Goal: Task Accomplishment & Management: Use online tool/utility

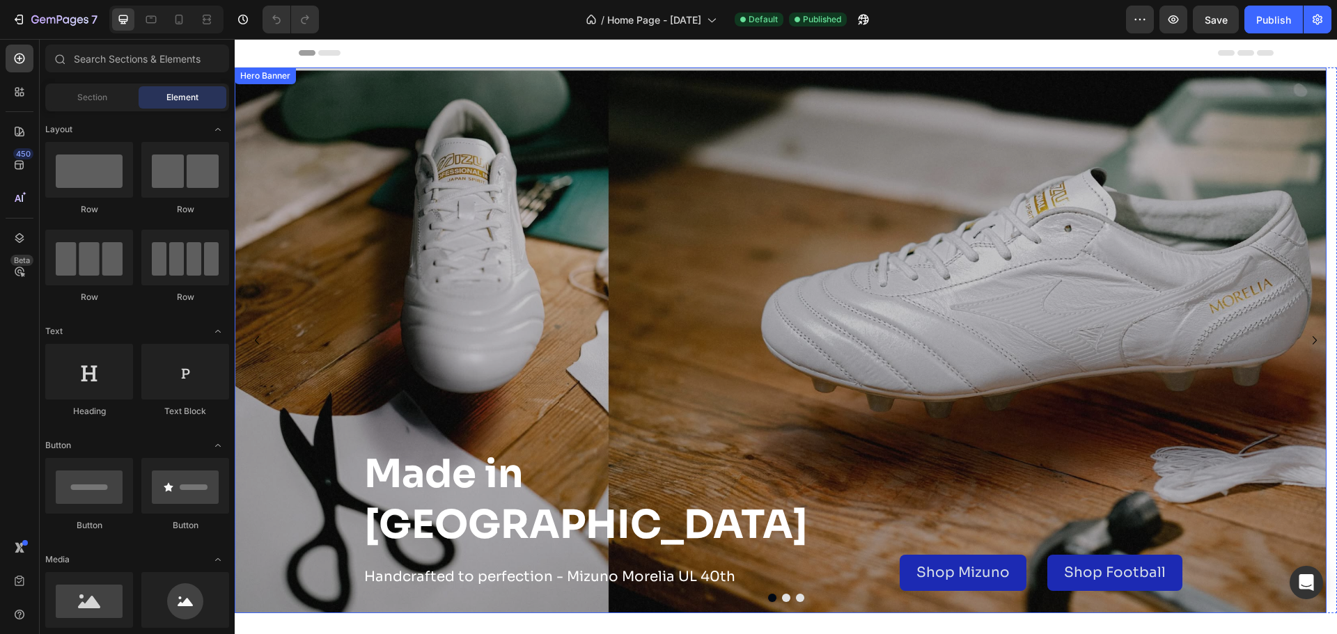
scroll to position [139, 0]
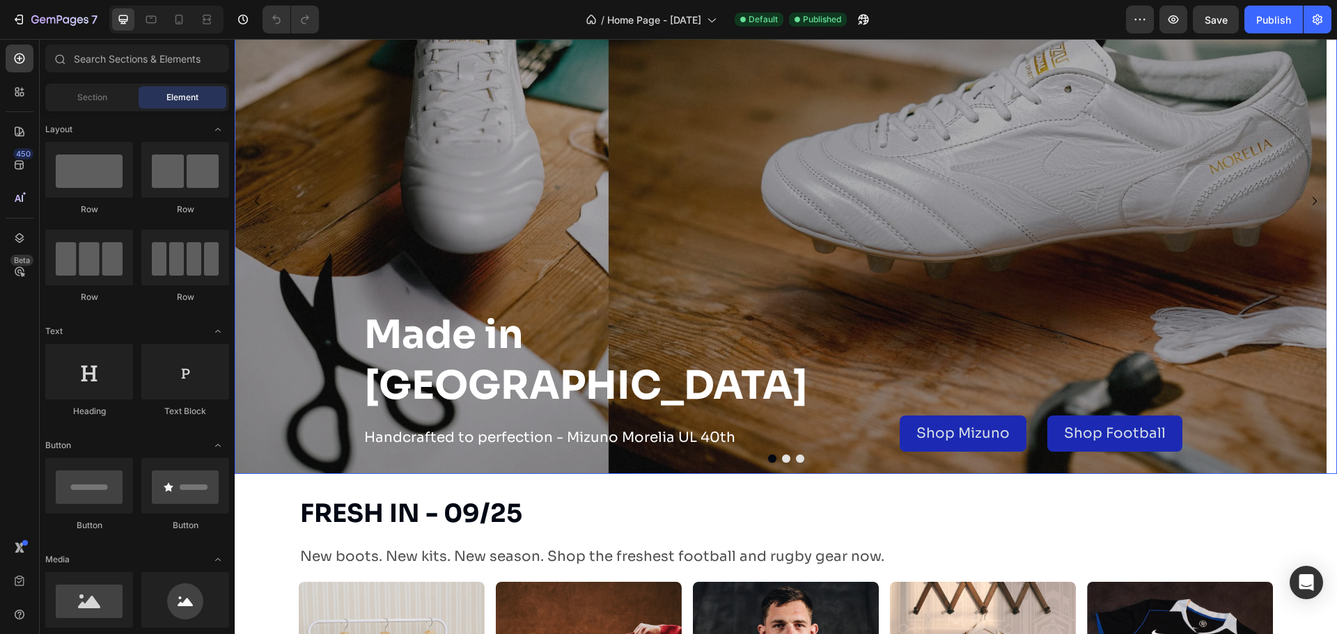
click at [796, 455] on button "Dot" at bounding box center [800, 459] width 8 height 8
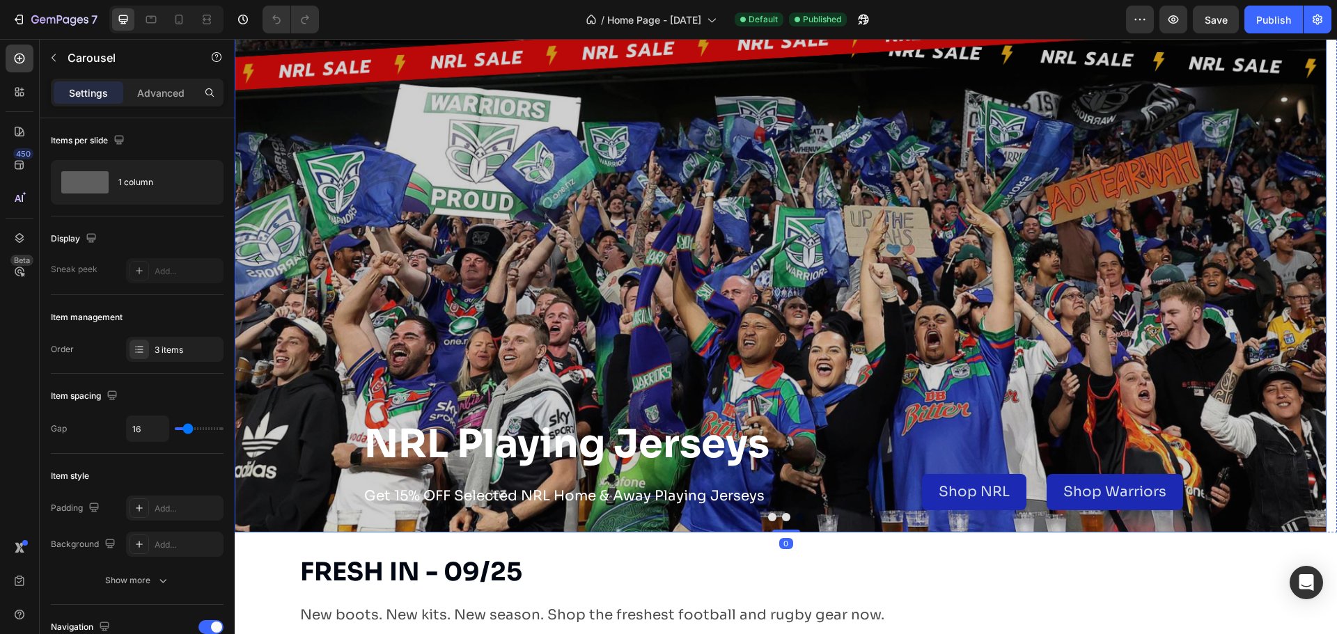
scroll to position [0, 0]
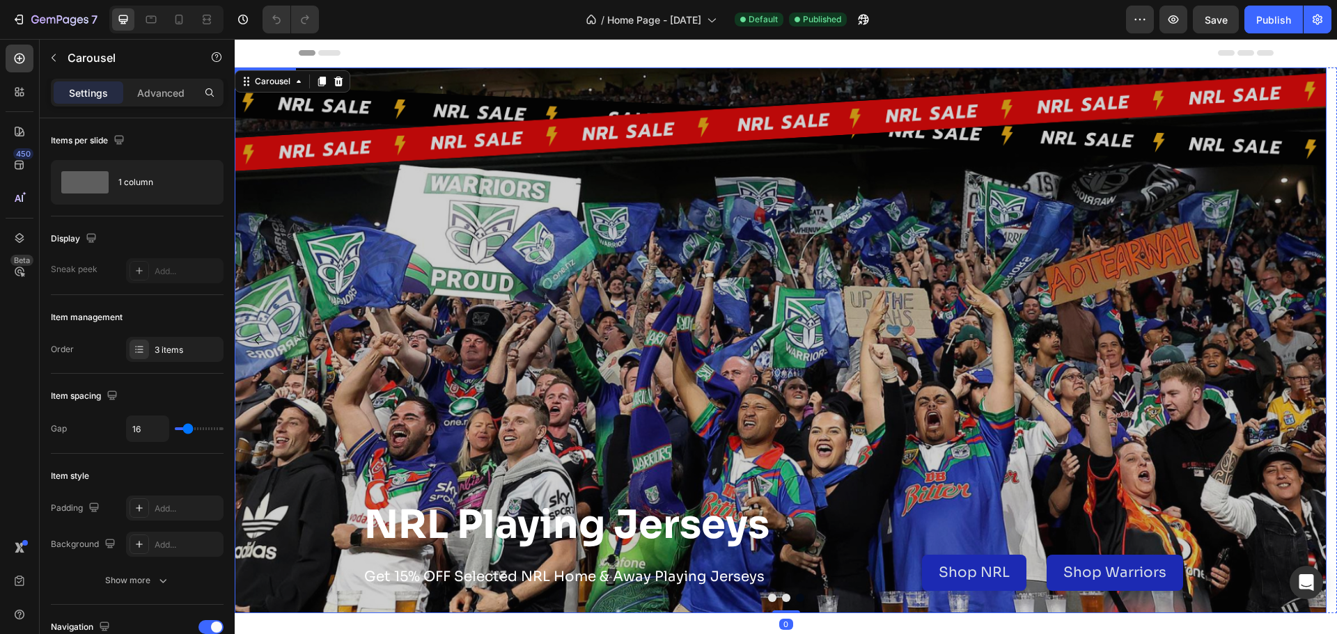
click at [723, 267] on div "Overlay" at bounding box center [781, 341] width 1092 height 546
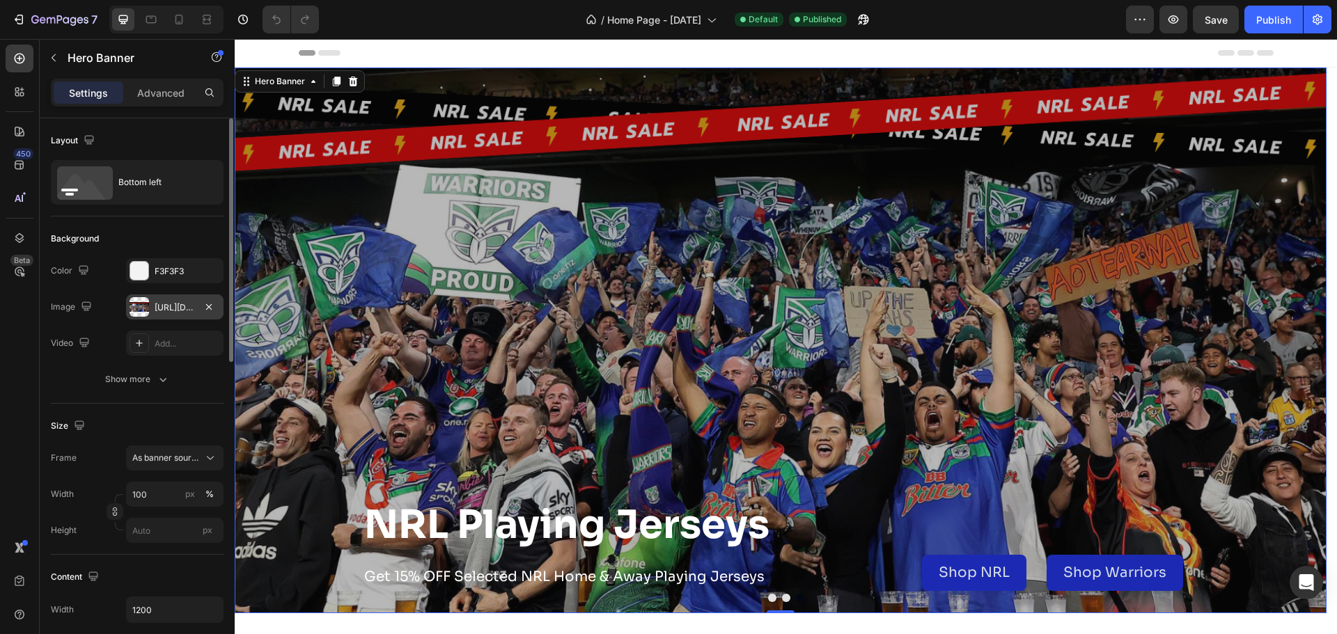
click at [158, 306] on div "[URL][DOMAIN_NAME]" at bounding box center [175, 307] width 40 height 13
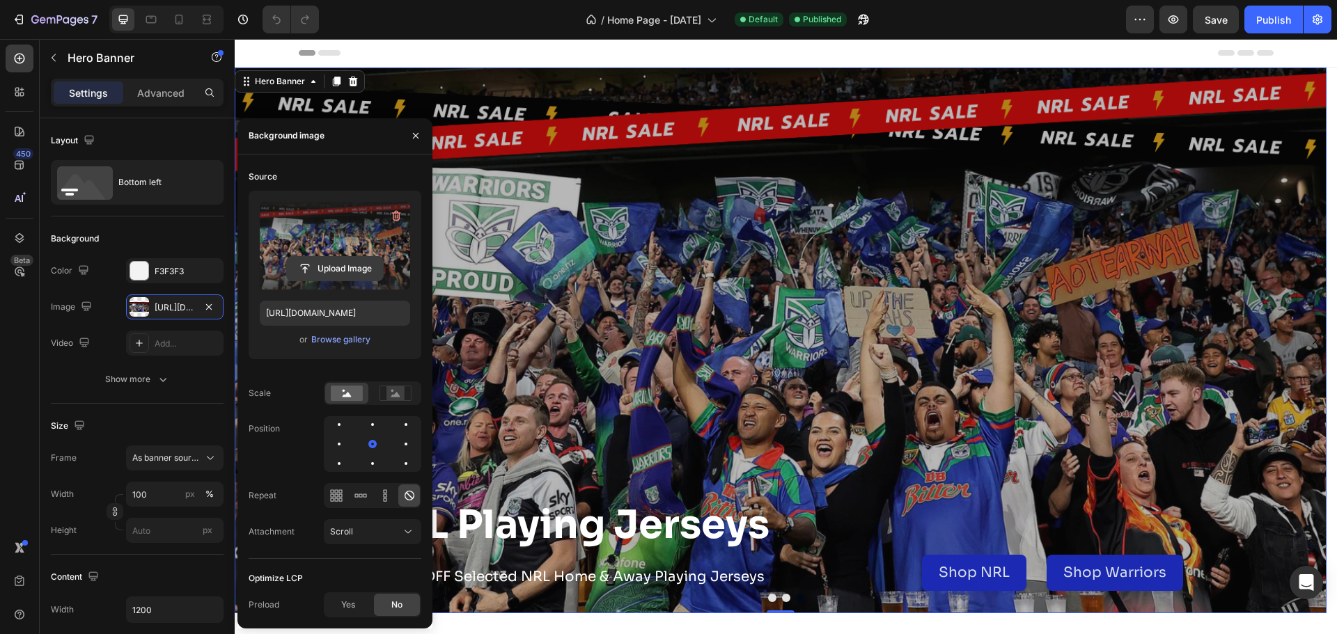
click at [350, 268] on input "file" at bounding box center [335, 269] width 96 height 24
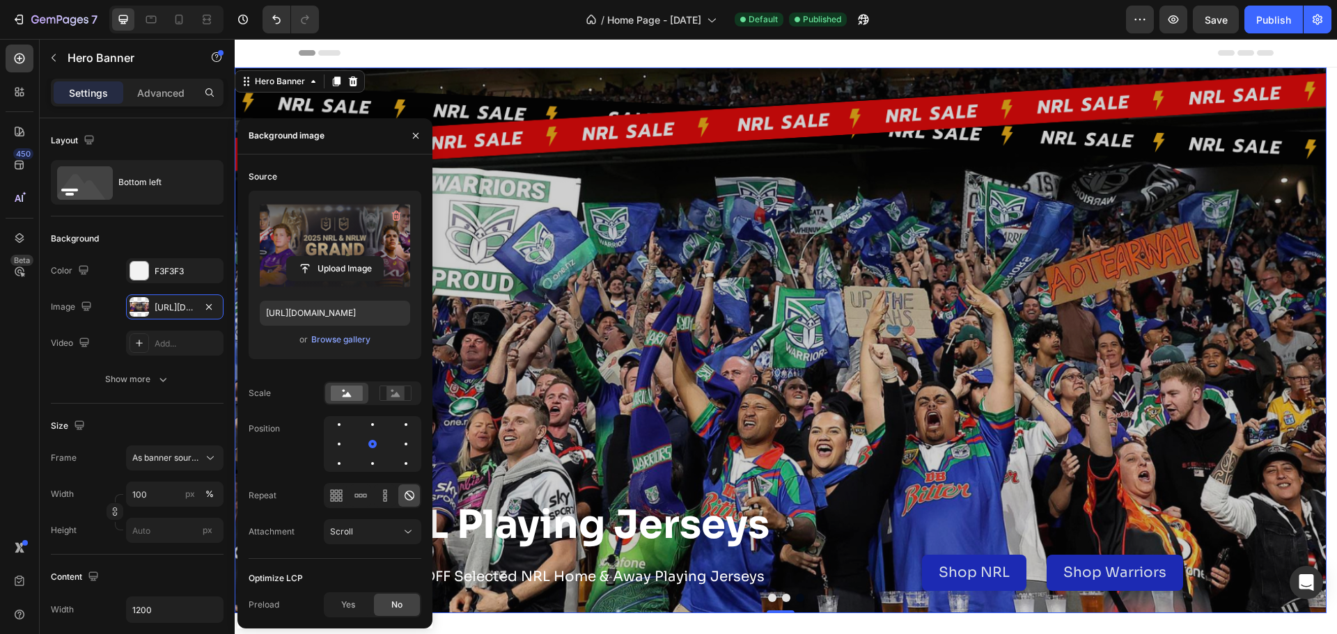
type input "[URL][DOMAIN_NAME]"
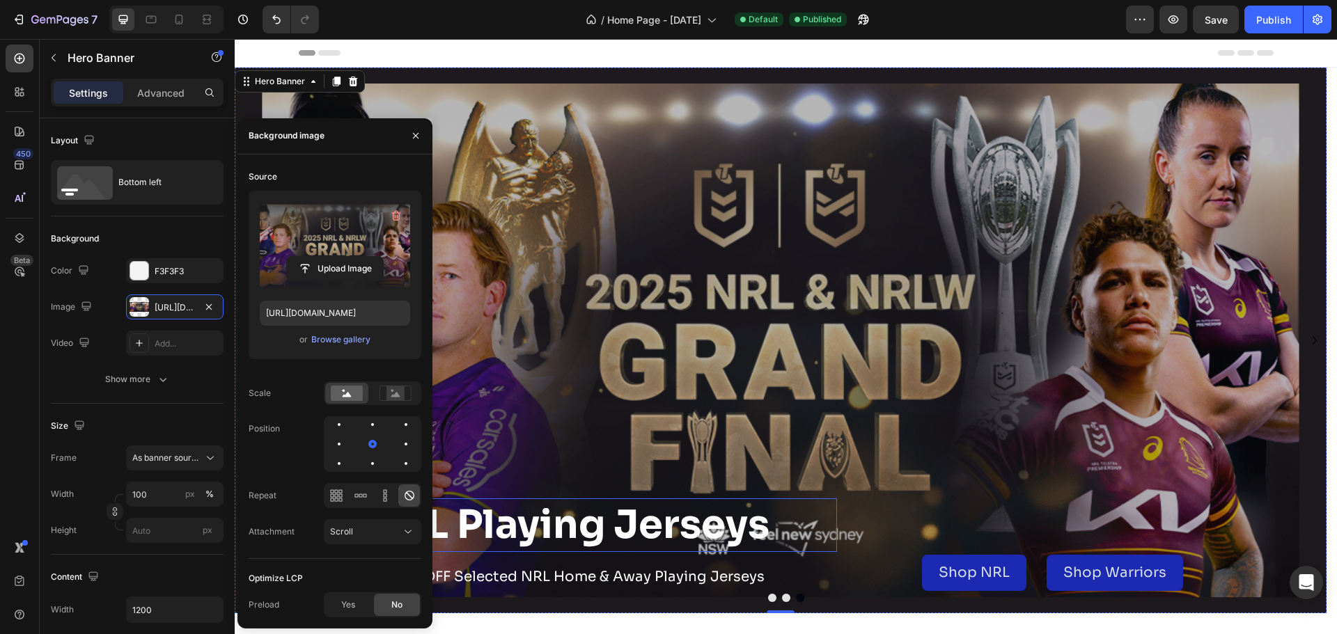
click at [700, 524] on h2 "NRL Playing Jerseys" at bounding box center [600, 526] width 474 height 54
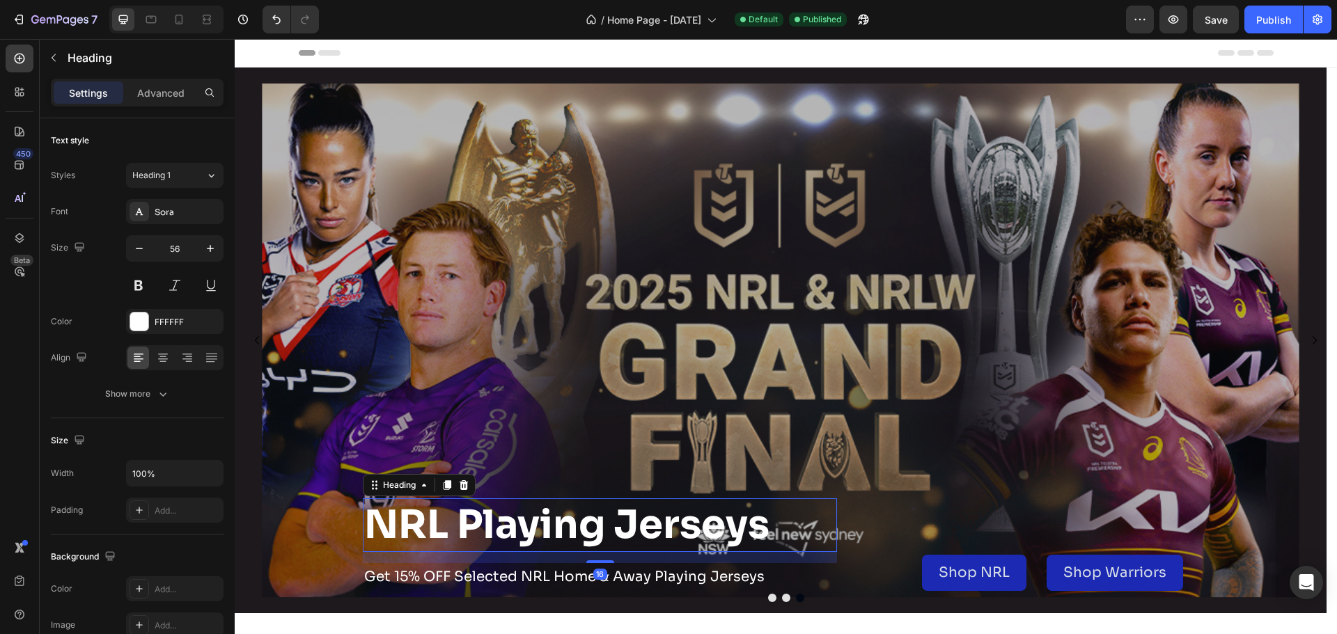
click at [617, 522] on h2 "NRL Playing Jerseys" at bounding box center [600, 526] width 474 height 54
click at [765, 527] on p "NRL Playing Jerseys" at bounding box center [599, 525] width 471 height 51
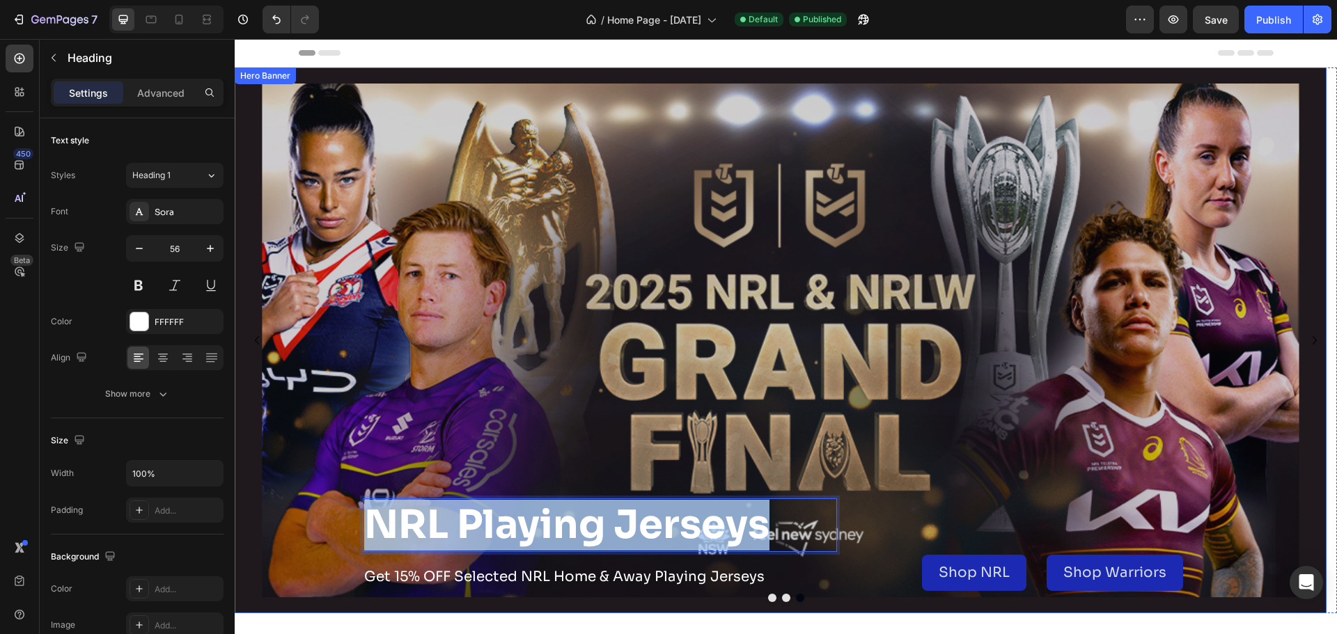
drag, startPoint x: 767, startPoint y: 526, endPoint x: 274, endPoint y: 516, distance: 493.8
click at [274, 516] on div "NRL Playing Jerseys Heading 16 Get 15% OFF Selected NRL Home & Away Playing Jer…" at bounding box center [781, 341] width 1092 height 546
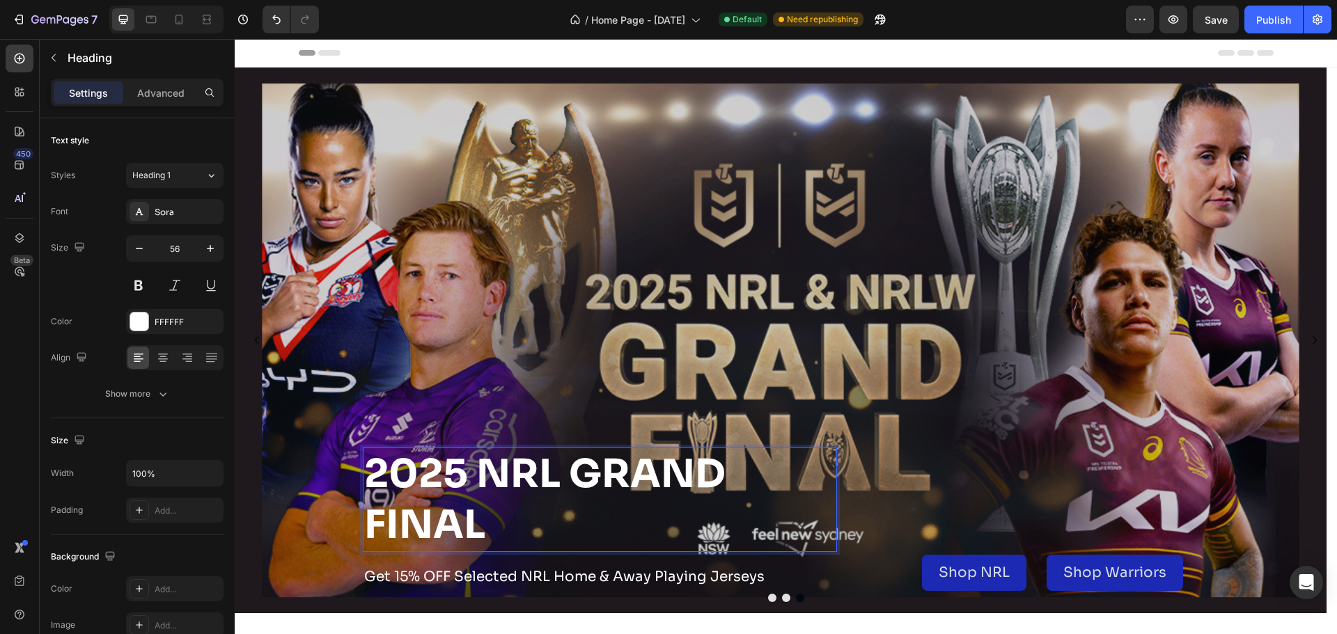
click at [560, 385] on div "Overlay" at bounding box center [781, 341] width 1092 height 546
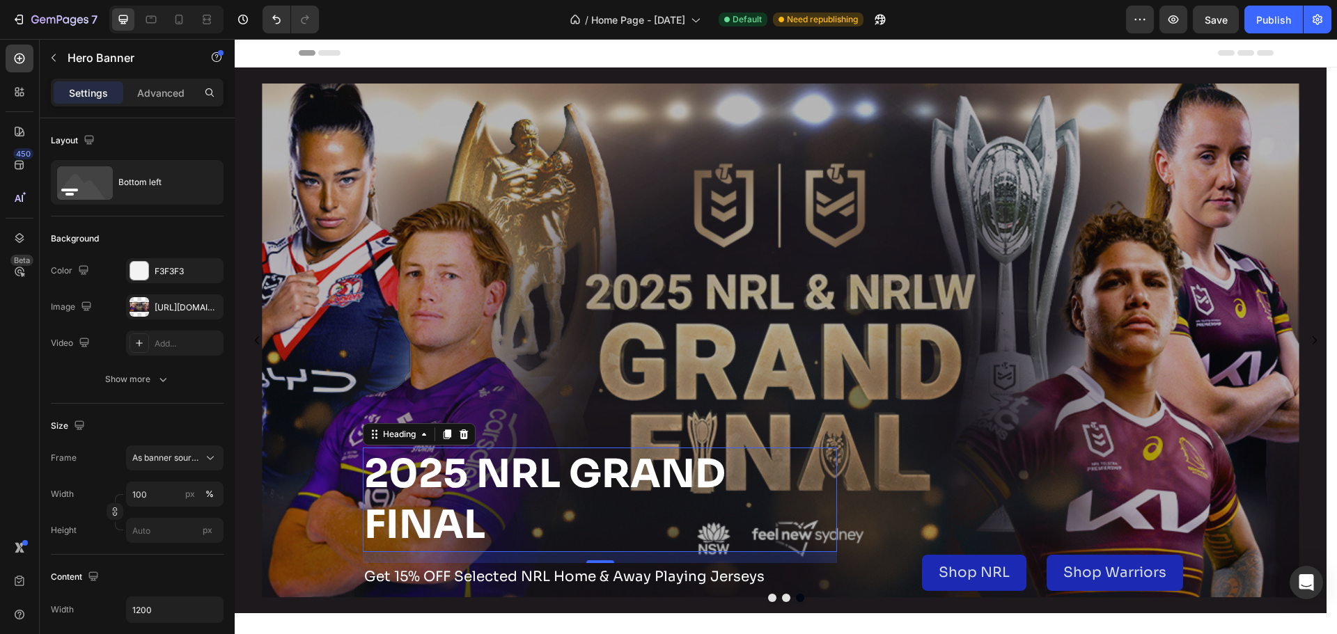
click at [706, 480] on p "2025 NRL GRAND FINAL" at bounding box center [599, 500] width 471 height 102
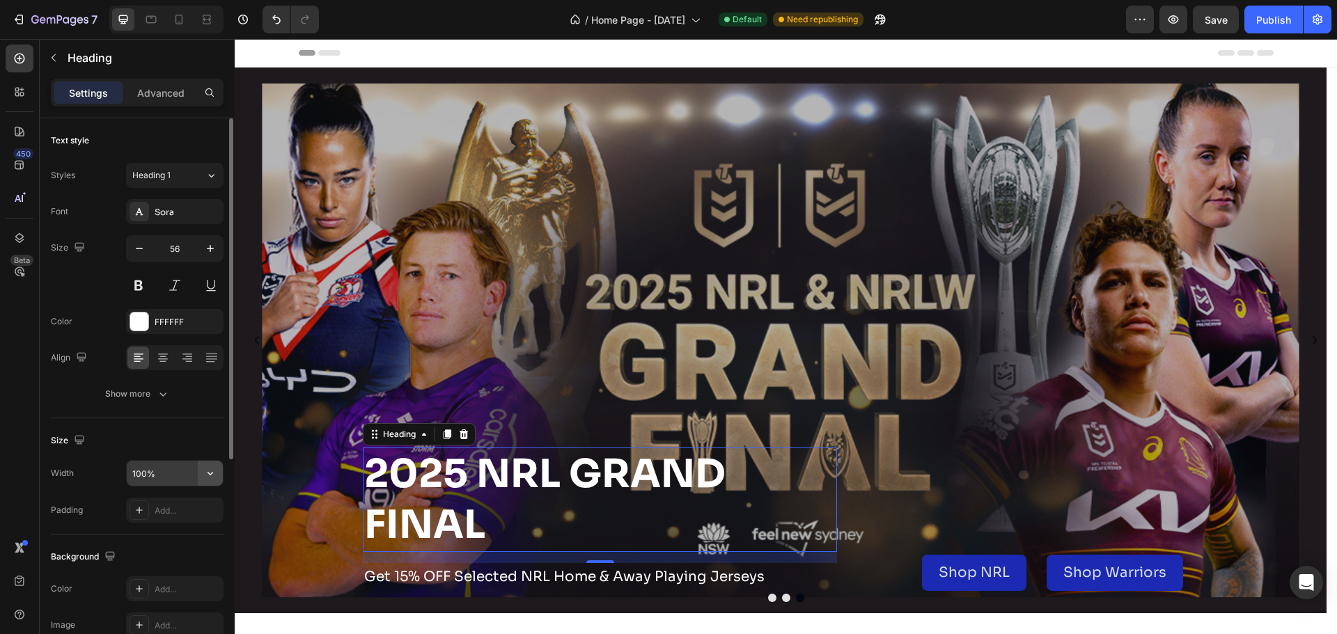
click at [212, 473] on icon "button" at bounding box center [210, 473] width 6 height 3
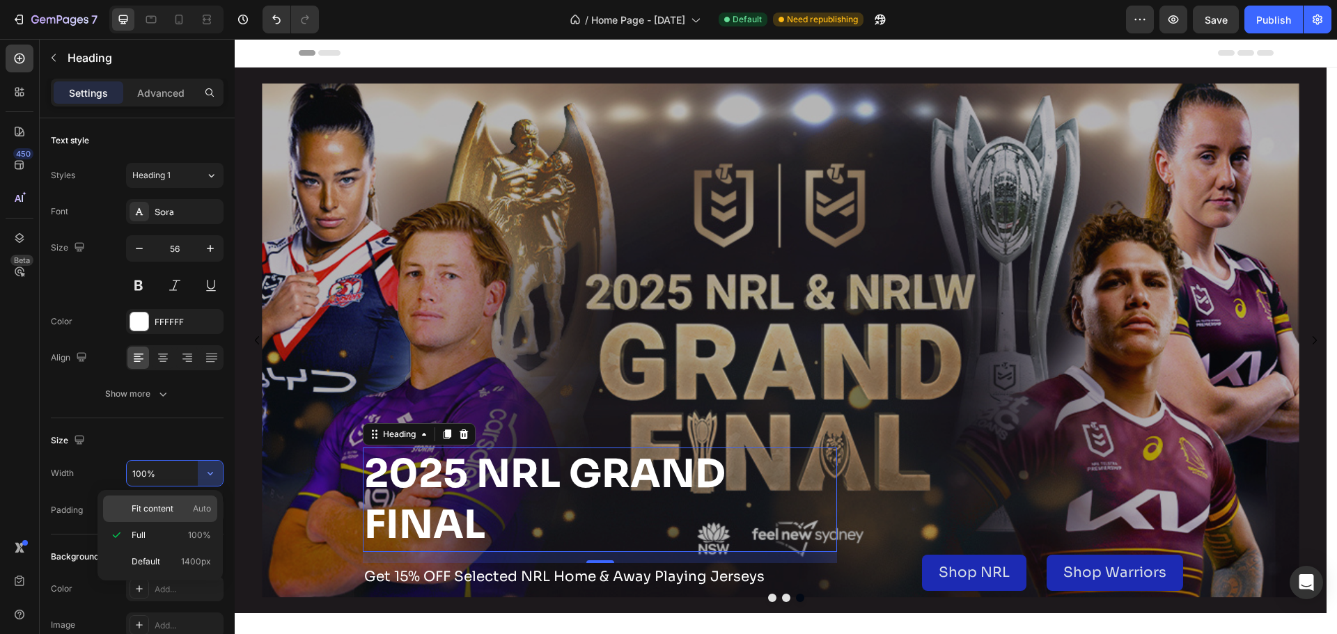
click at [172, 501] on div "Fit content Auto" at bounding box center [160, 509] width 114 height 26
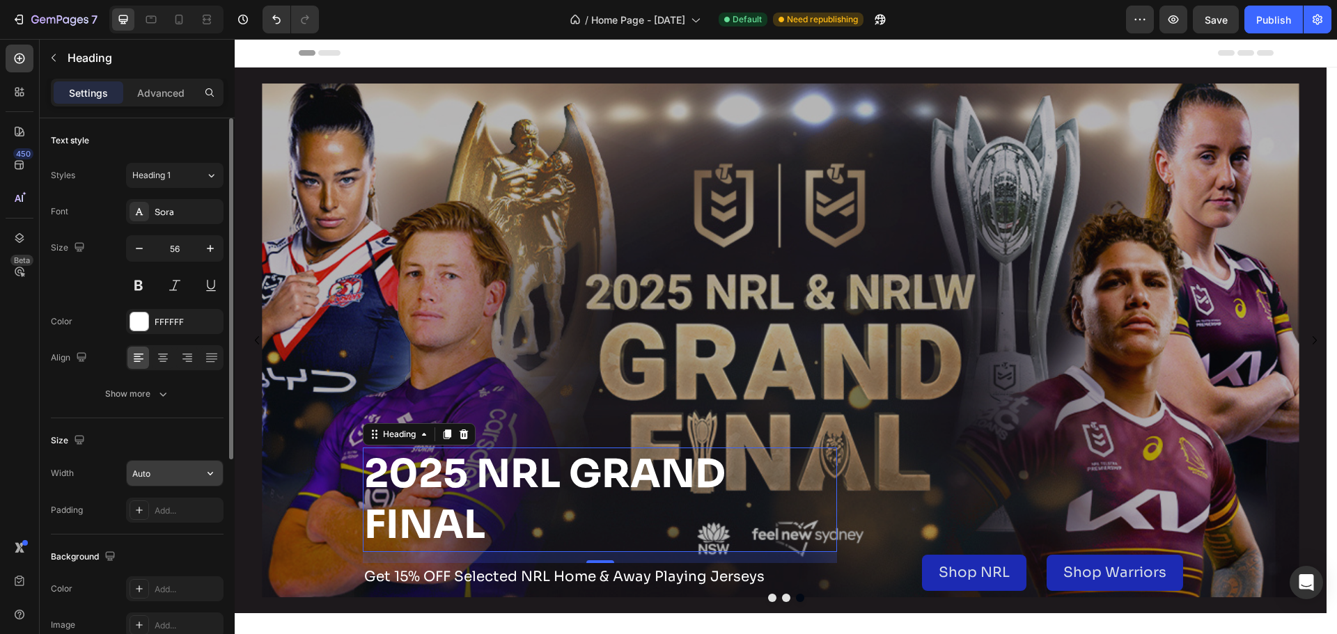
click at [177, 486] on div "Auto" at bounding box center [174, 473] width 97 height 26
click at [179, 475] on input "Auto" at bounding box center [175, 473] width 96 height 25
click at [209, 474] on icon "button" at bounding box center [210, 473] width 6 height 3
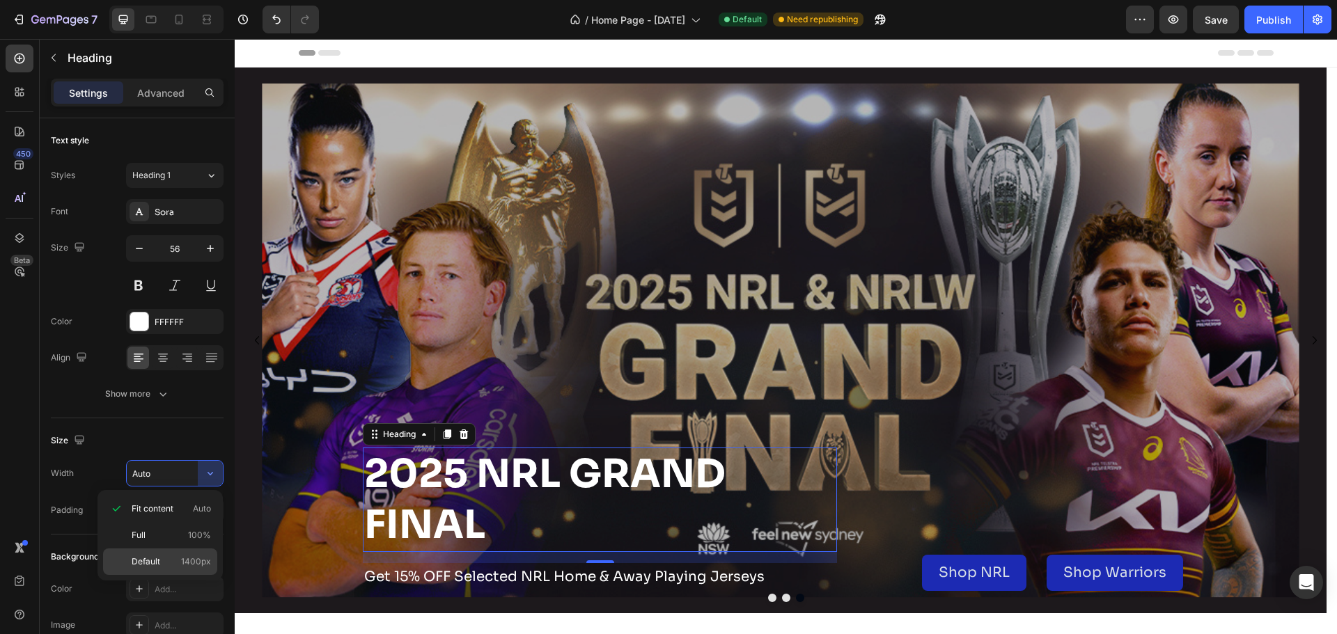
click at [181, 558] on p "Default 1400px" at bounding box center [171, 562] width 79 height 13
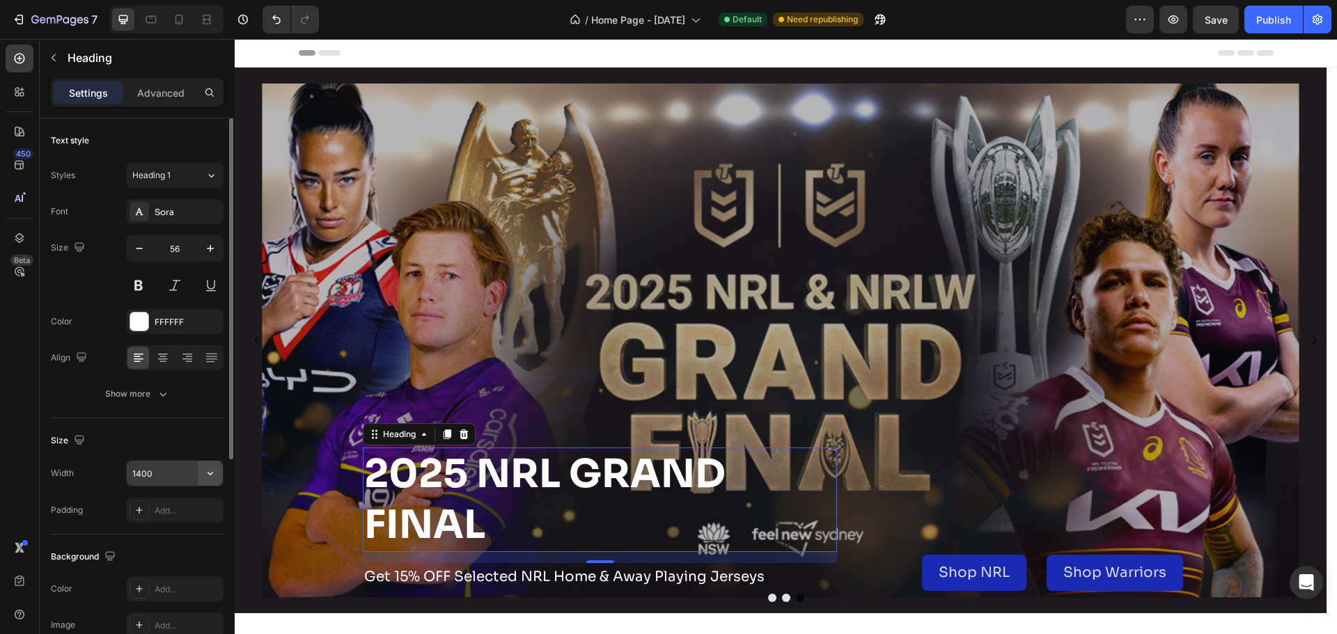
click at [205, 480] on button "button" at bounding box center [210, 473] width 25 height 25
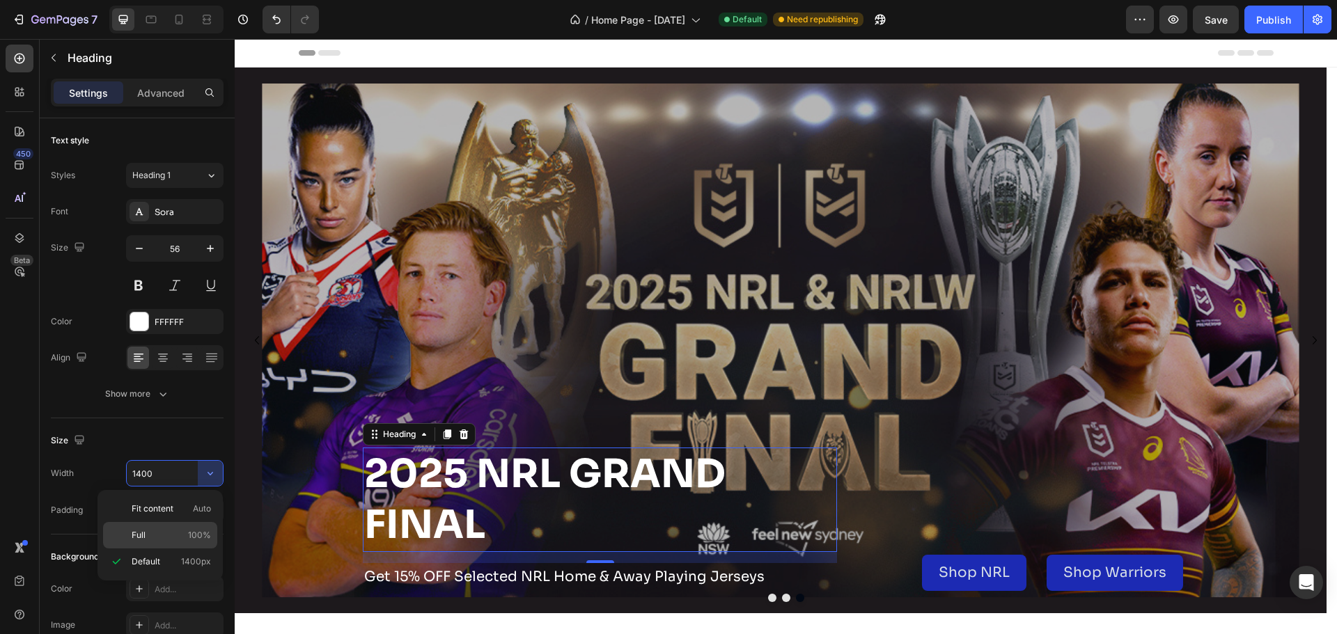
click at [182, 525] on div "Full 100%" at bounding box center [160, 535] width 114 height 26
type input "100%"
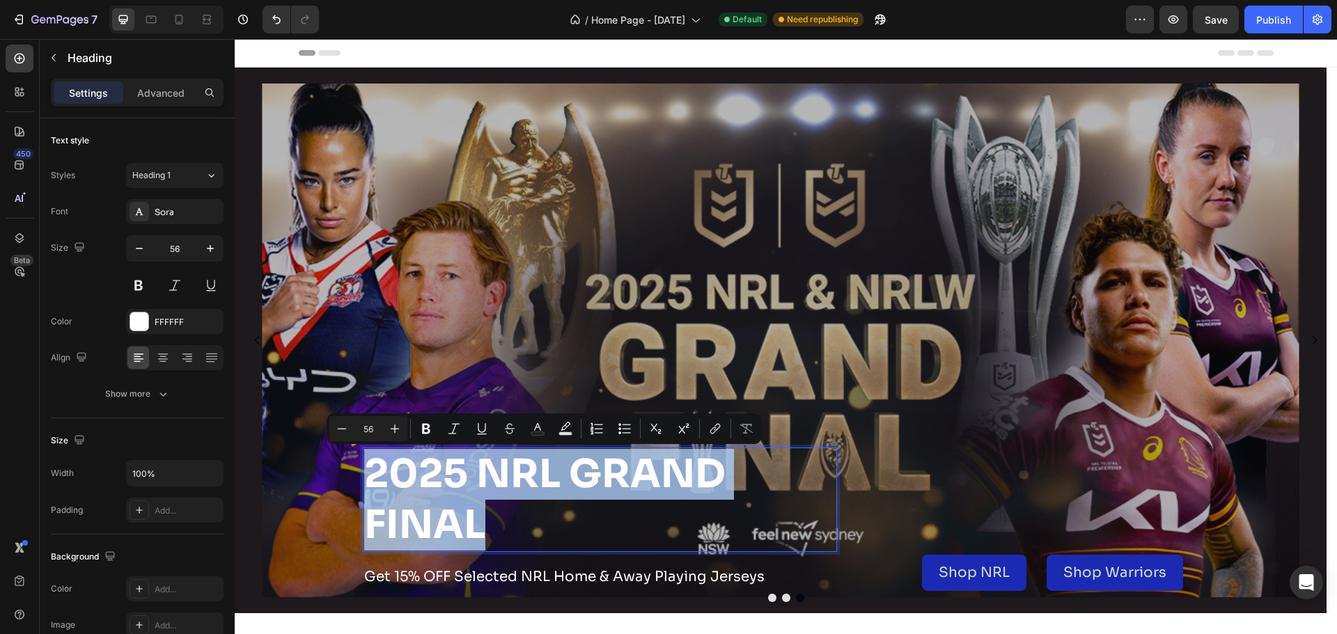
drag, startPoint x: 486, startPoint y: 528, endPoint x: 374, endPoint y: 479, distance: 122.2
click at [374, 479] on p "2025 NRL GRAND FINAL" at bounding box center [599, 500] width 471 height 102
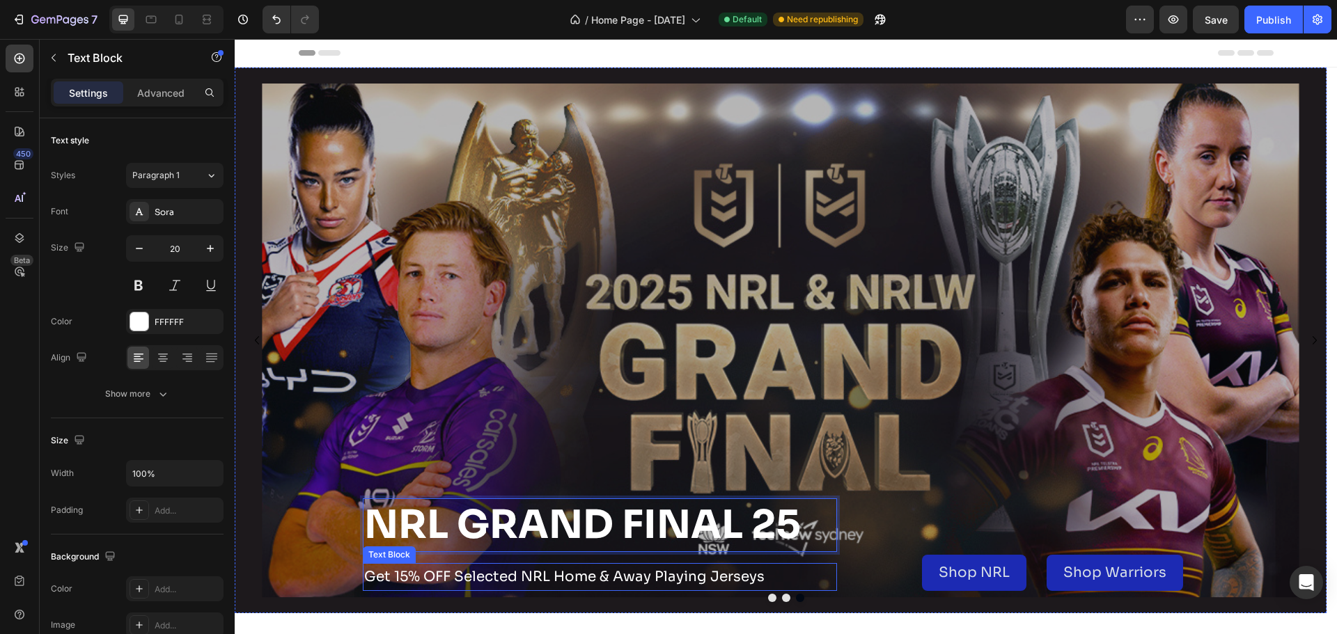
click at [503, 586] on p "Get 15% OFF Selected NRL Home & Away Playing Jerseys" at bounding box center [599, 577] width 471 height 25
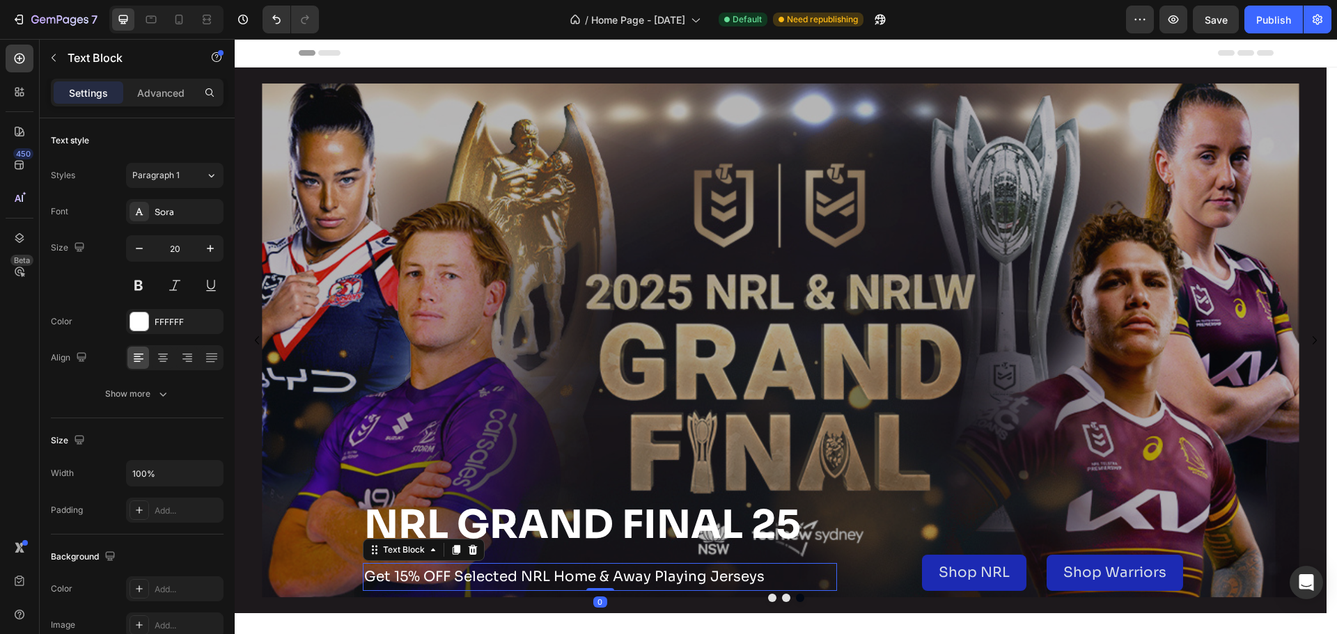
click at [506, 576] on p "Get 15% OFF Selected NRL Home & Away Playing Jerseys" at bounding box center [599, 577] width 471 height 25
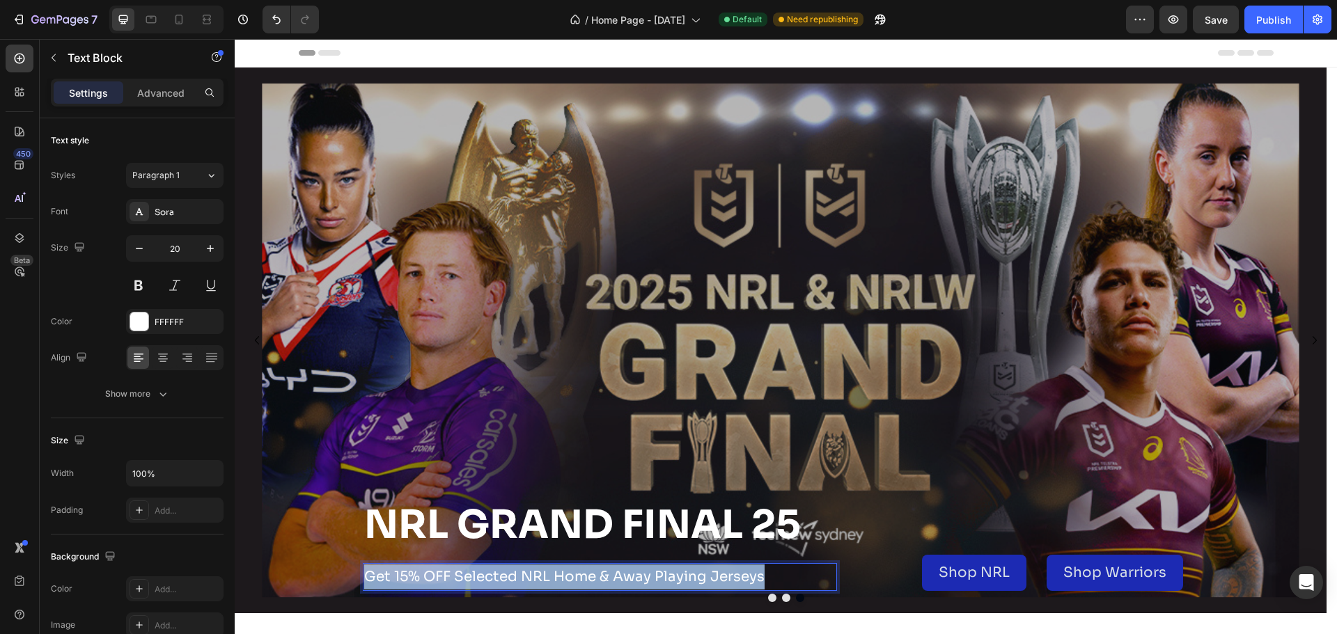
click at [506, 576] on p "Get 15% OFF Selected NRL Home & Away Playing Jerseys" at bounding box center [599, 577] width 471 height 25
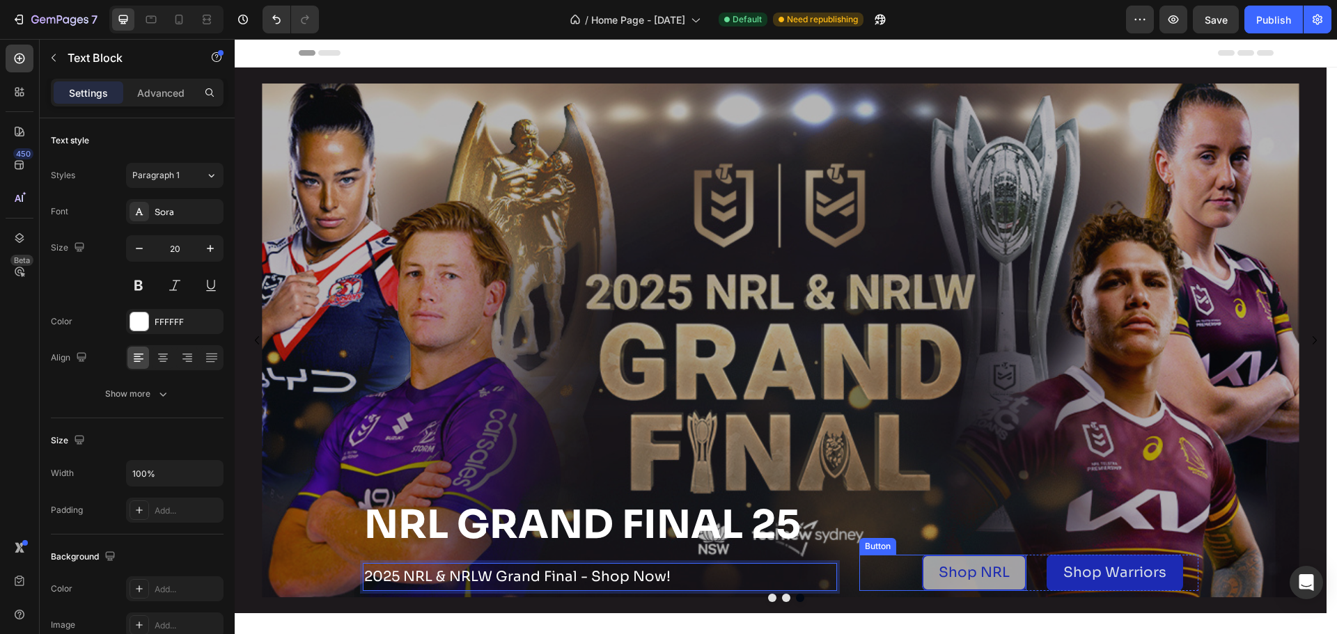
click at [971, 586] on link "Shop NRL" at bounding box center [974, 573] width 104 height 36
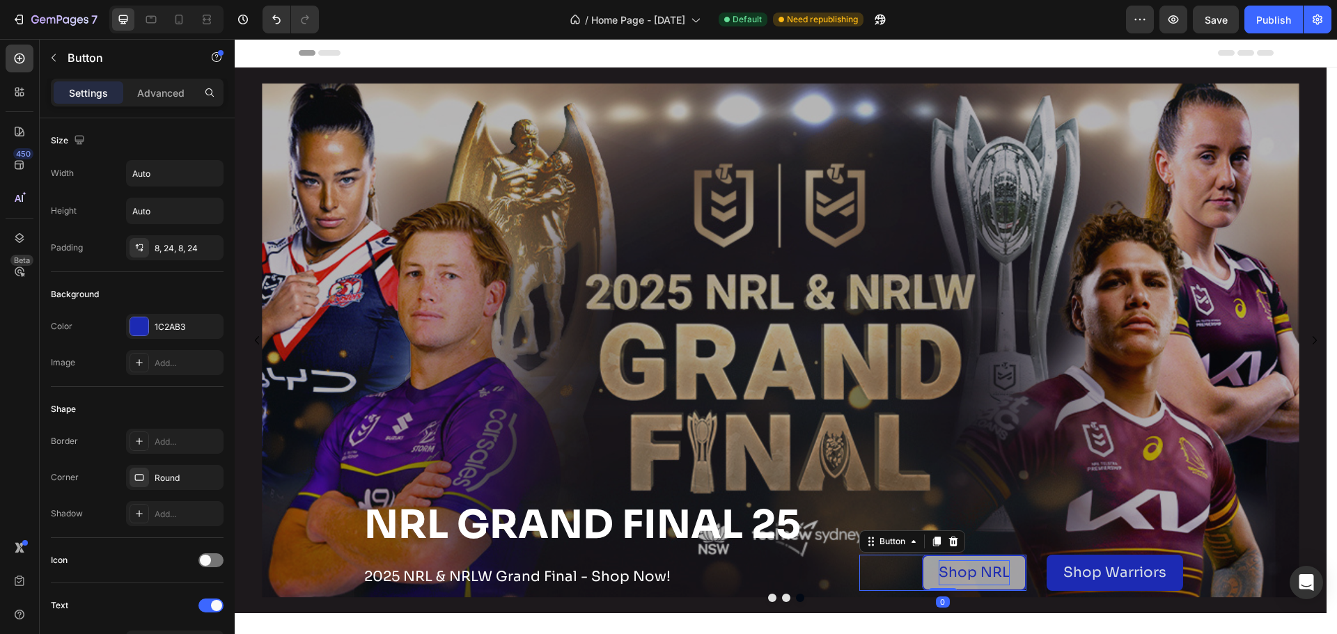
click at [995, 566] on p "Shop NRL" at bounding box center [974, 573] width 71 height 25
click at [1012, 573] on link "Shop NRL" at bounding box center [974, 573] width 104 height 36
click at [1008, 572] on p "Shop NRL" at bounding box center [974, 573] width 71 height 25
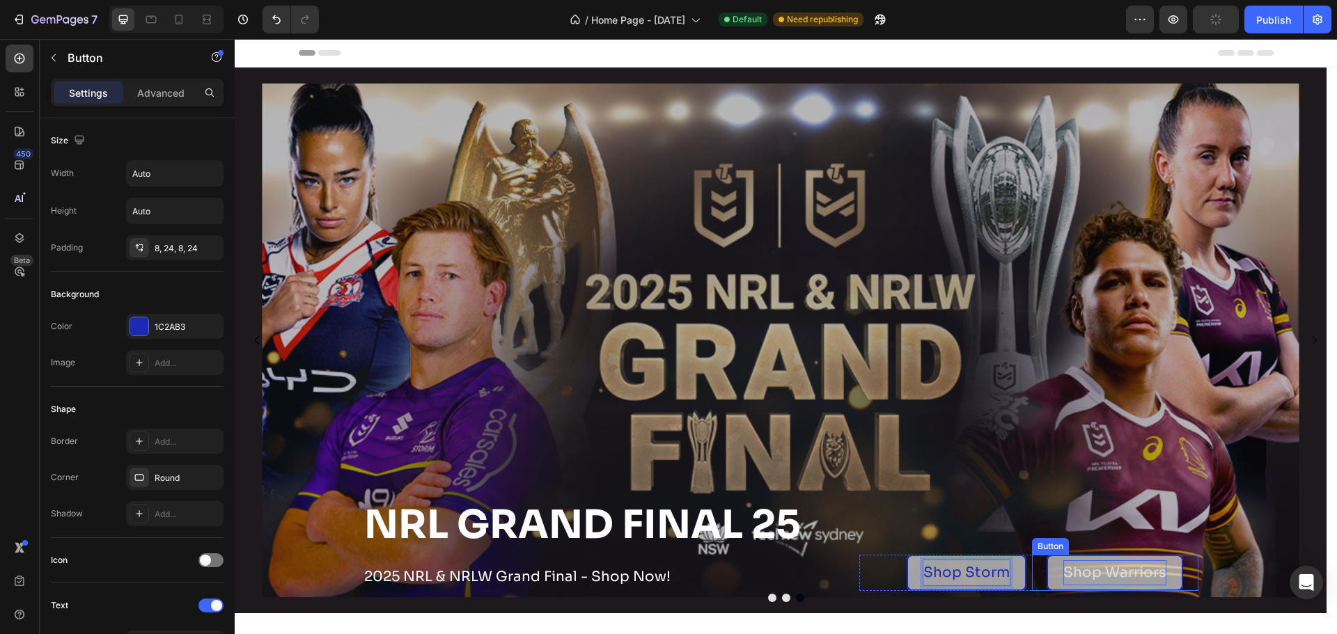
click at [1129, 578] on p "Shop Warriors" at bounding box center [1114, 573] width 103 height 25
click at [1170, 573] on link "Shop Warriors" at bounding box center [1115, 573] width 136 height 36
click at [1159, 574] on p "Shop Warriors" at bounding box center [1114, 573] width 103 height 25
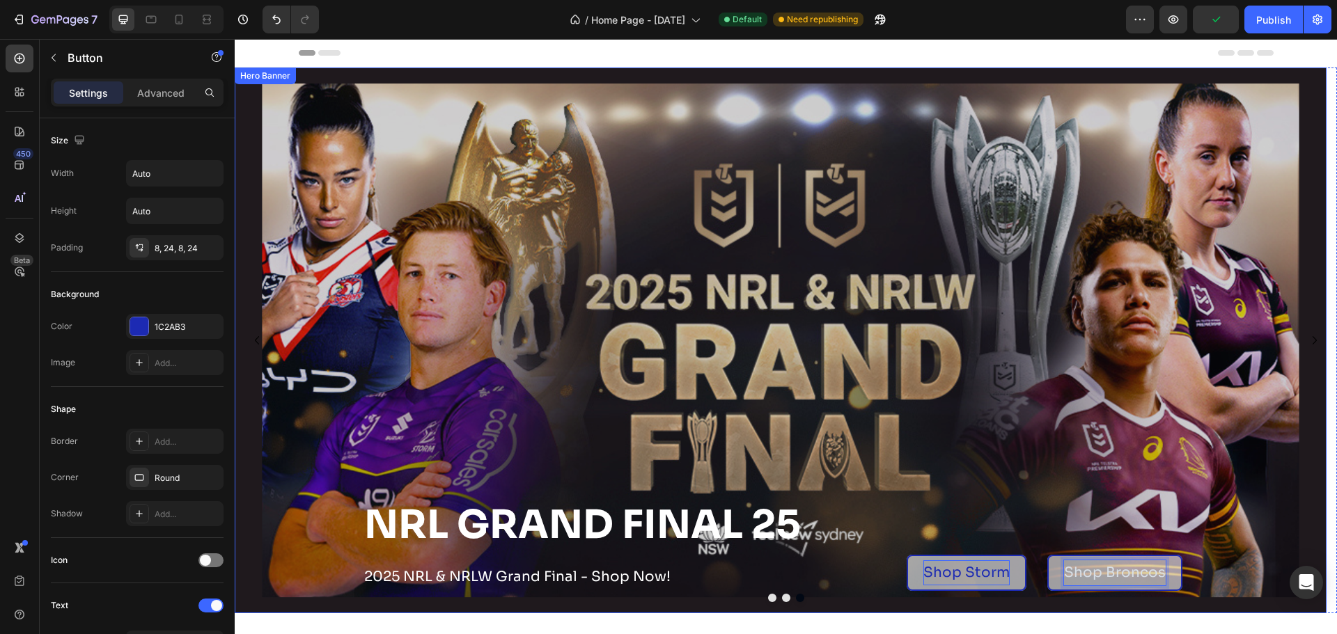
click at [1019, 398] on div "Overlay" at bounding box center [781, 341] width 1092 height 546
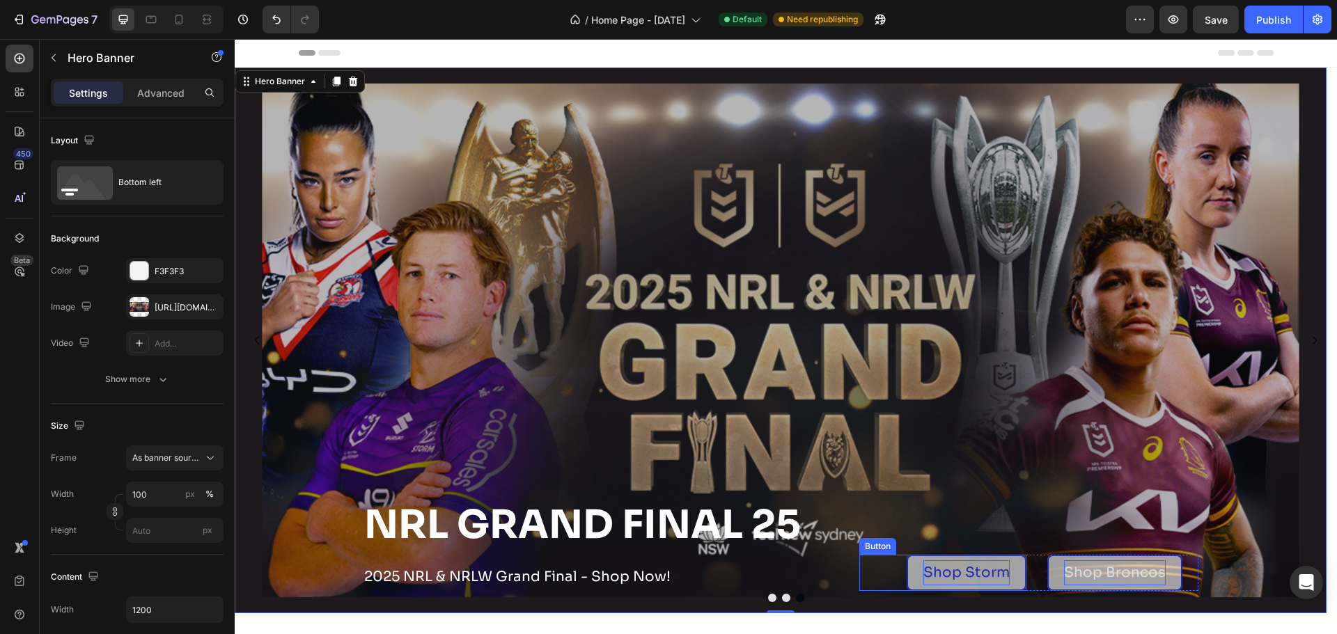
click at [913, 581] on link "Shop Storm" at bounding box center [967, 573] width 120 height 36
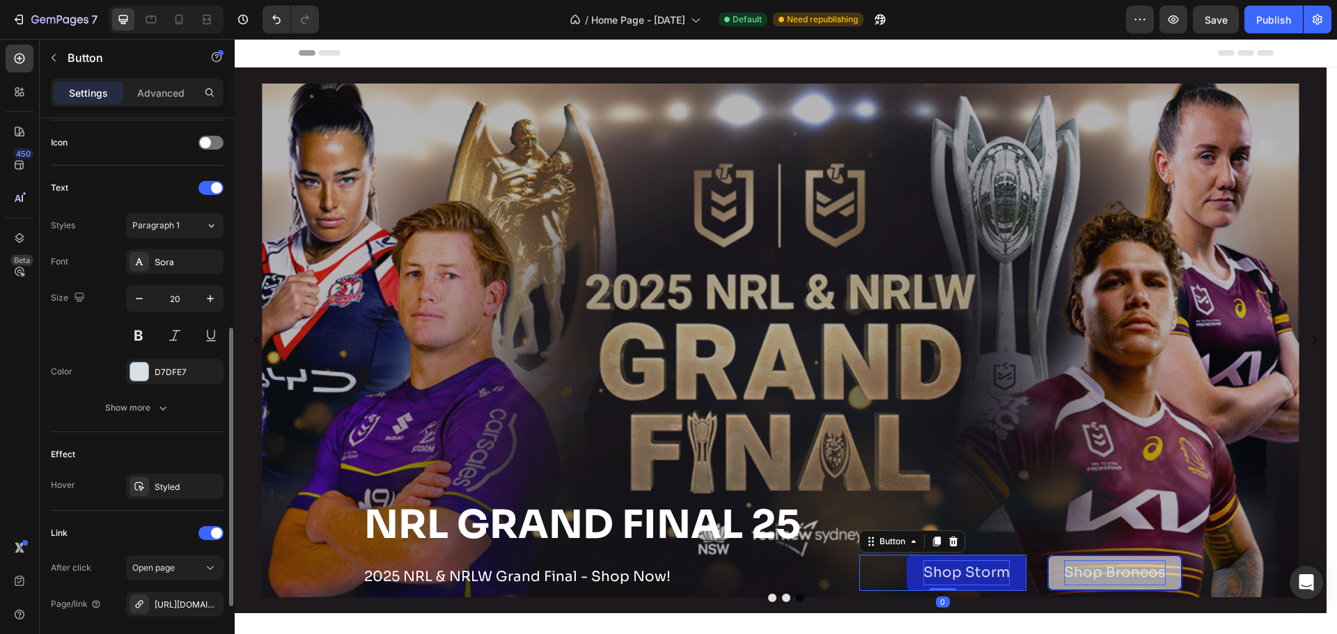
scroll to position [551, 0]
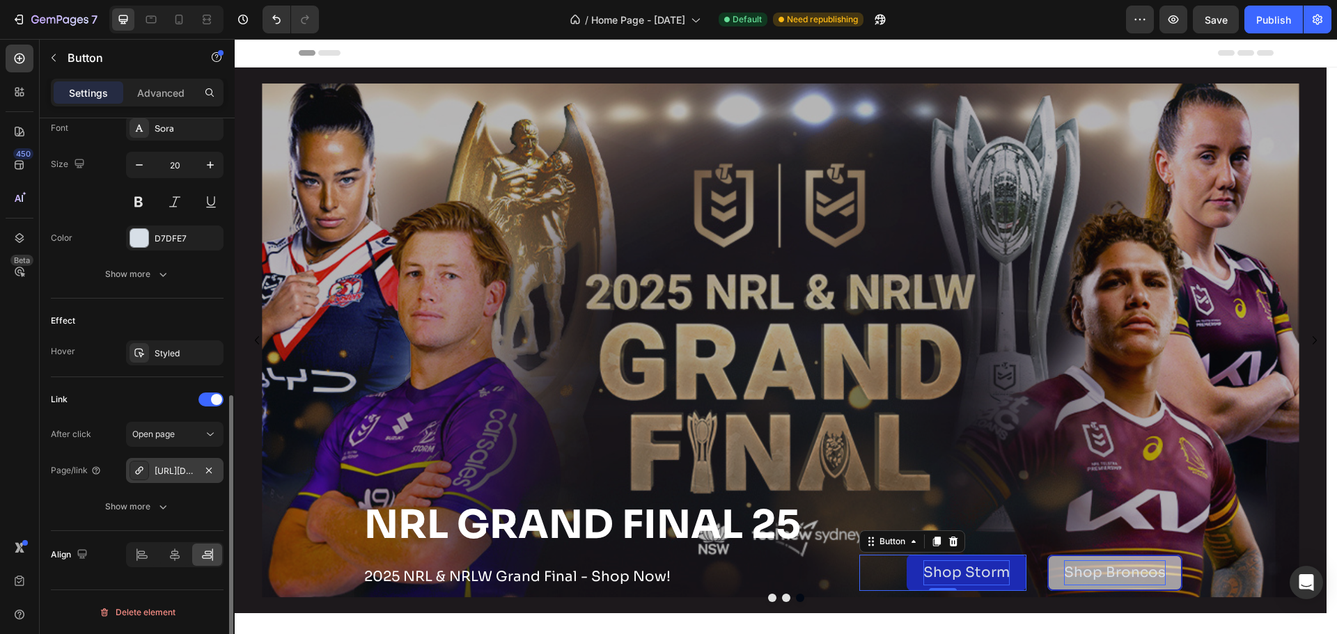
click at [185, 472] on div "[URL][DOMAIN_NAME]" at bounding box center [175, 471] width 40 height 13
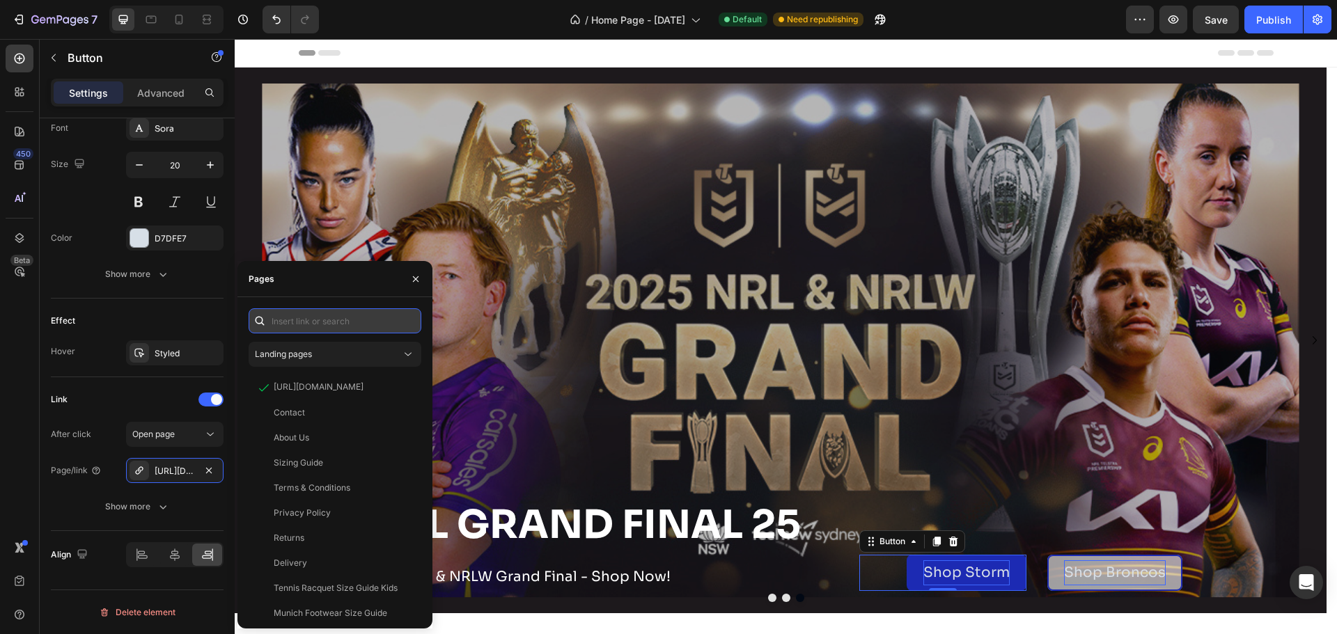
click at [311, 324] on input "text" at bounding box center [335, 320] width 173 height 25
paste input "[URL][DOMAIN_NAME]"
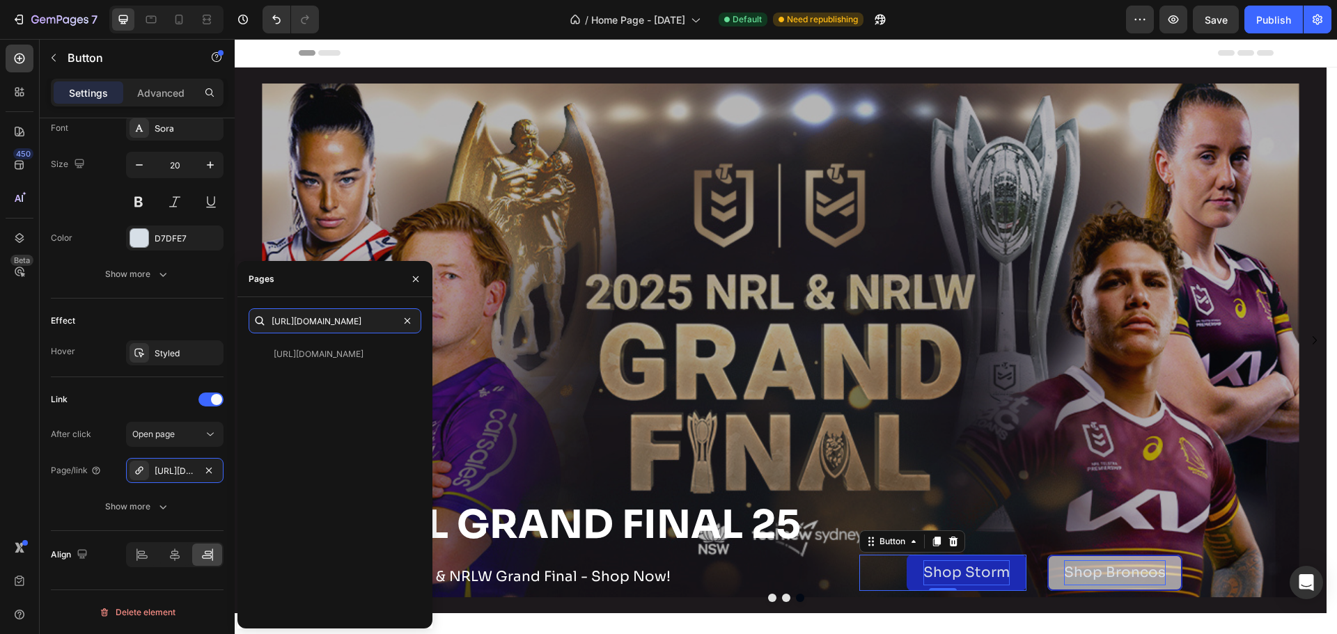
type input "[URL][DOMAIN_NAME]"
click at [325, 368] on div "[URL][DOMAIN_NAME] View" at bounding box center [335, 480] width 173 height 276
click at [327, 357] on div "[URL][DOMAIN_NAME]" at bounding box center [319, 354] width 90 height 13
click at [1054, 579] on link "Shop Broncos" at bounding box center [1114, 573] width 135 height 36
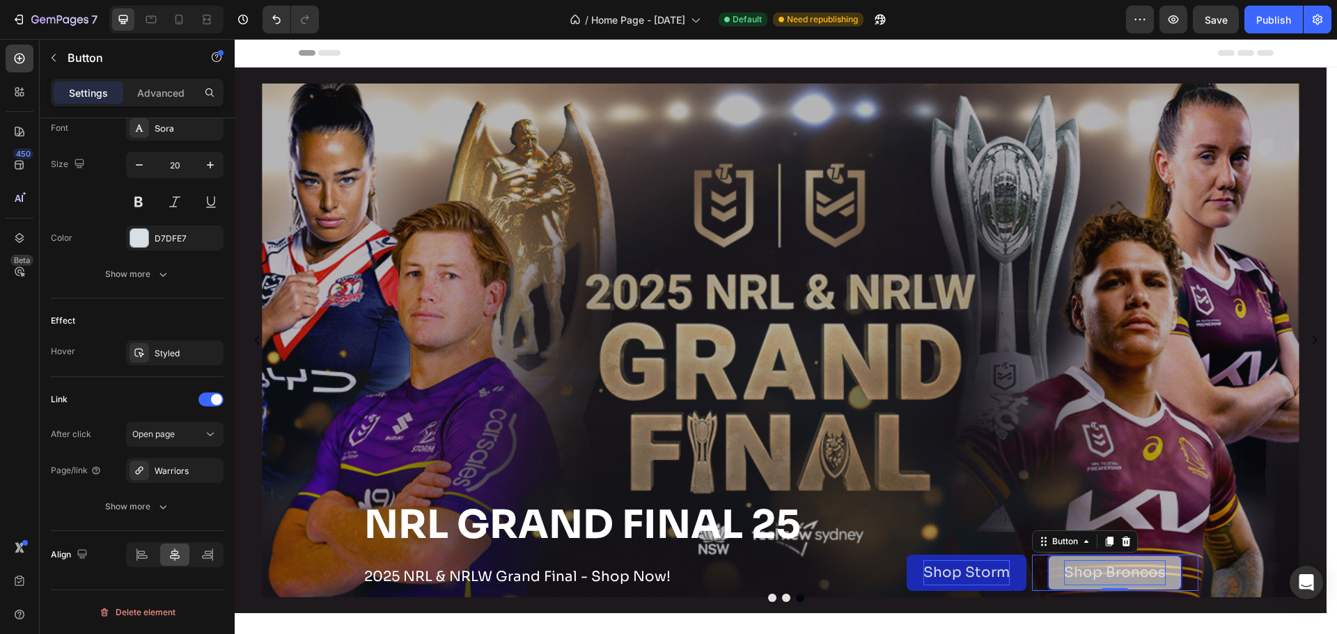
click at [1056, 577] on link "Shop Broncos" at bounding box center [1114, 573] width 135 height 36
click at [157, 473] on div "Warriors" at bounding box center [175, 471] width 40 height 13
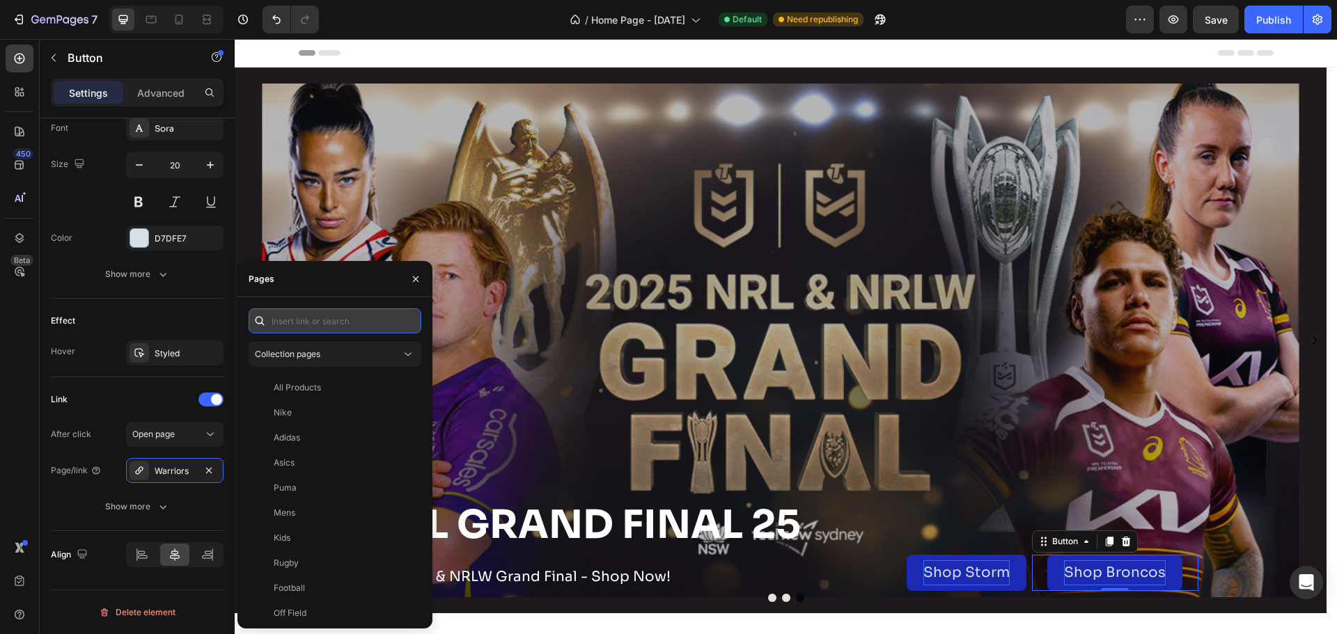
click at [320, 315] on input "text" at bounding box center [335, 320] width 173 height 25
paste input "[URL][DOMAIN_NAME]"
type input "[URL][DOMAIN_NAME]"
click at [331, 361] on div "[URL][DOMAIN_NAME] View" at bounding box center [332, 354] width 167 height 25
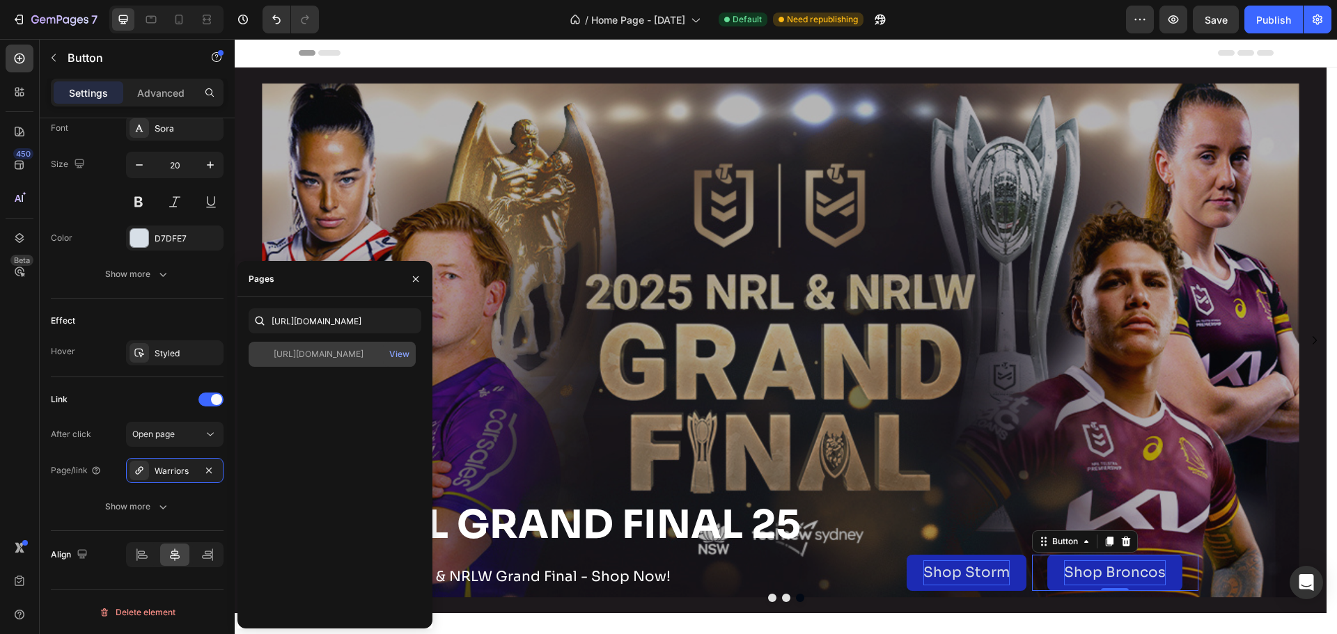
scroll to position [0, 0]
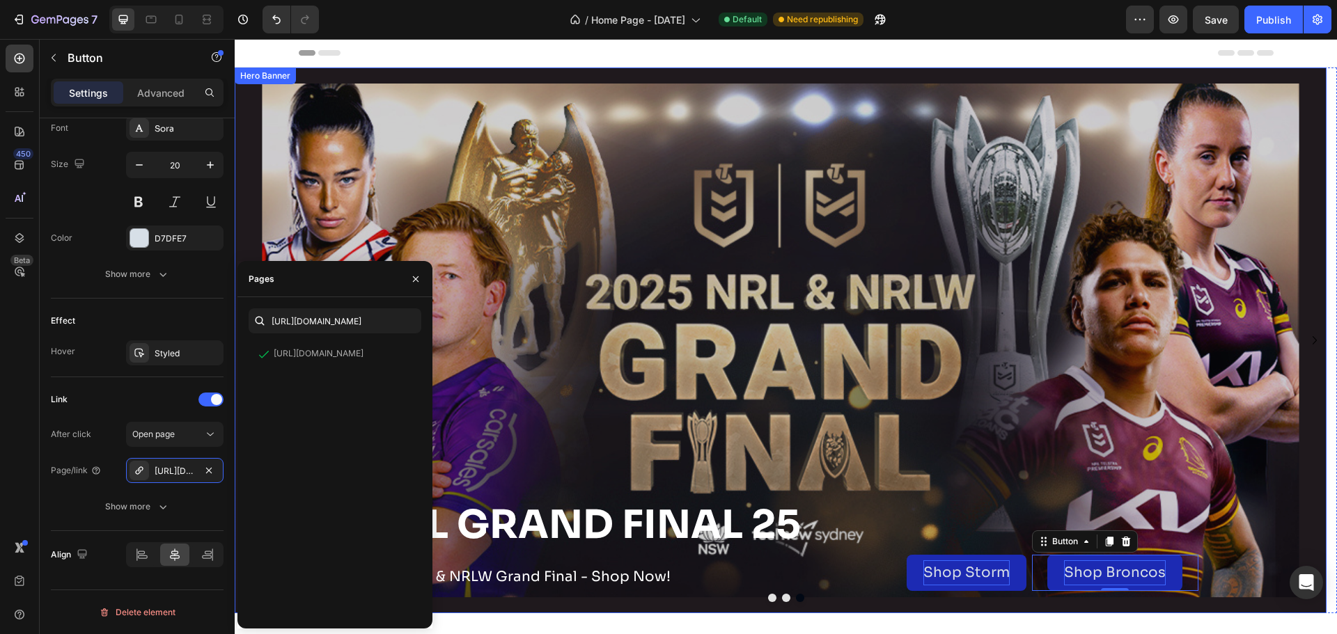
click at [728, 260] on div "Overlay" at bounding box center [781, 341] width 1092 height 546
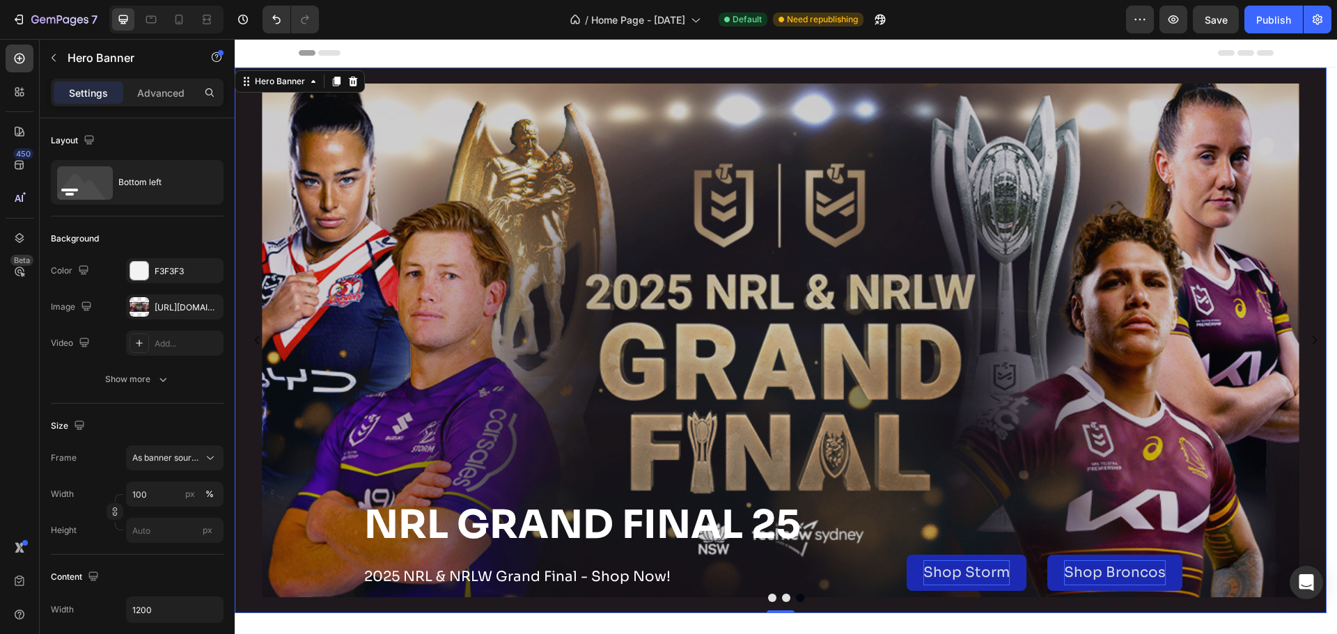
click at [677, 213] on div "Overlay" at bounding box center [781, 341] width 1092 height 546
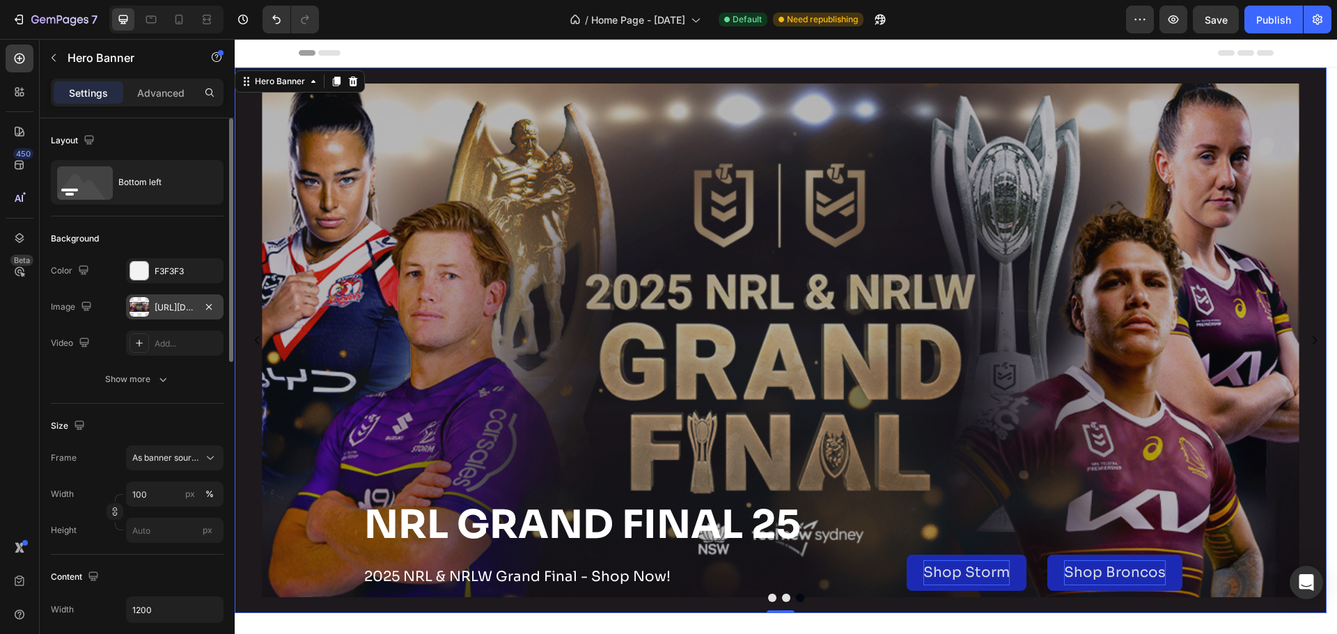
click at [164, 304] on div "[URL][DOMAIN_NAME]" at bounding box center [175, 307] width 40 height 13
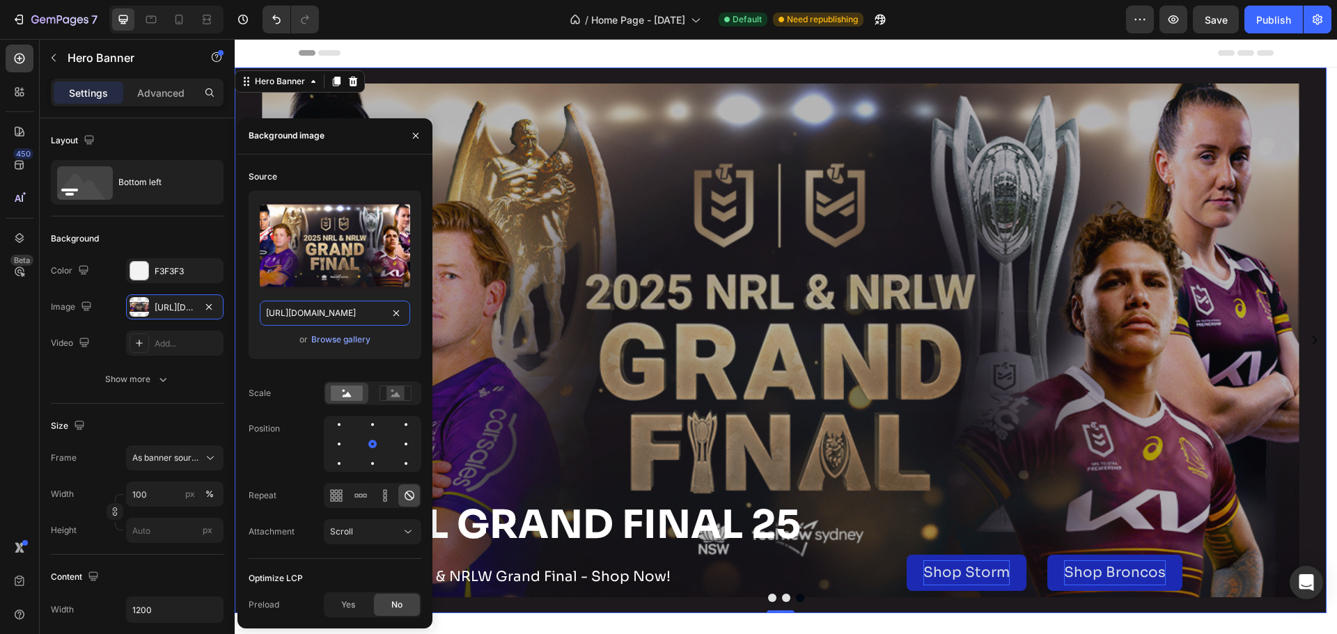
click at [359, 319] on input "[URL][DOMAIN_NAME]" at bounding box center [335, 313] width 150 height 25
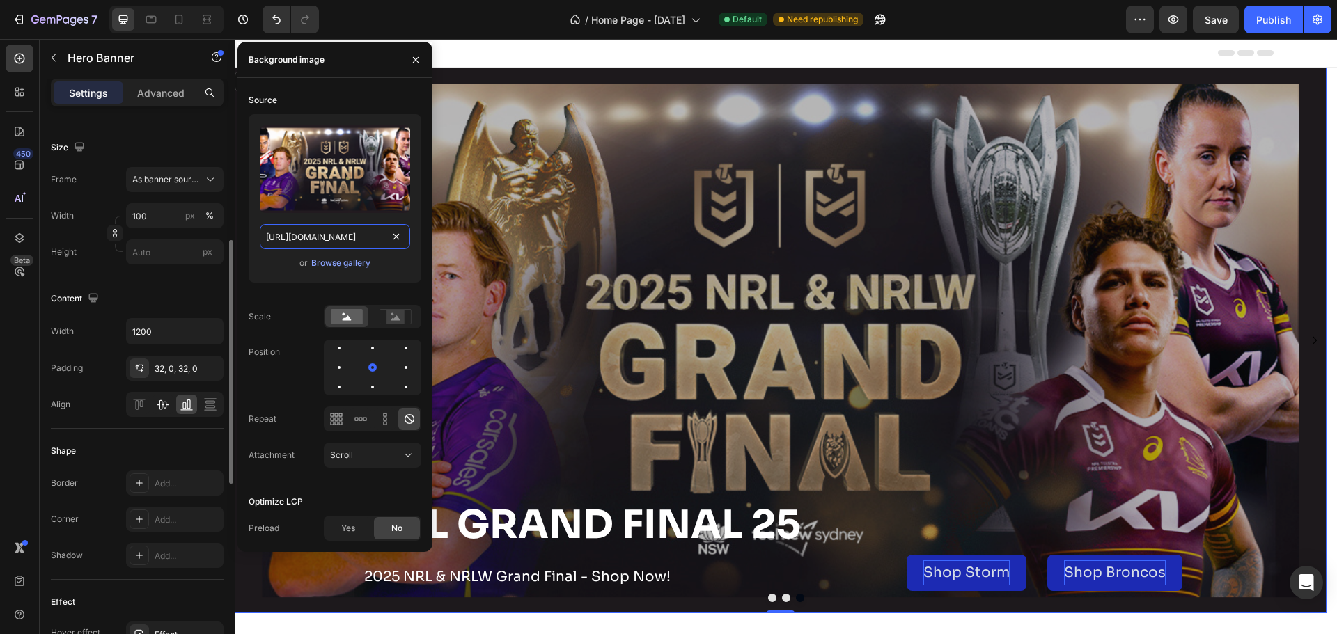
scroll to position [711, 0]
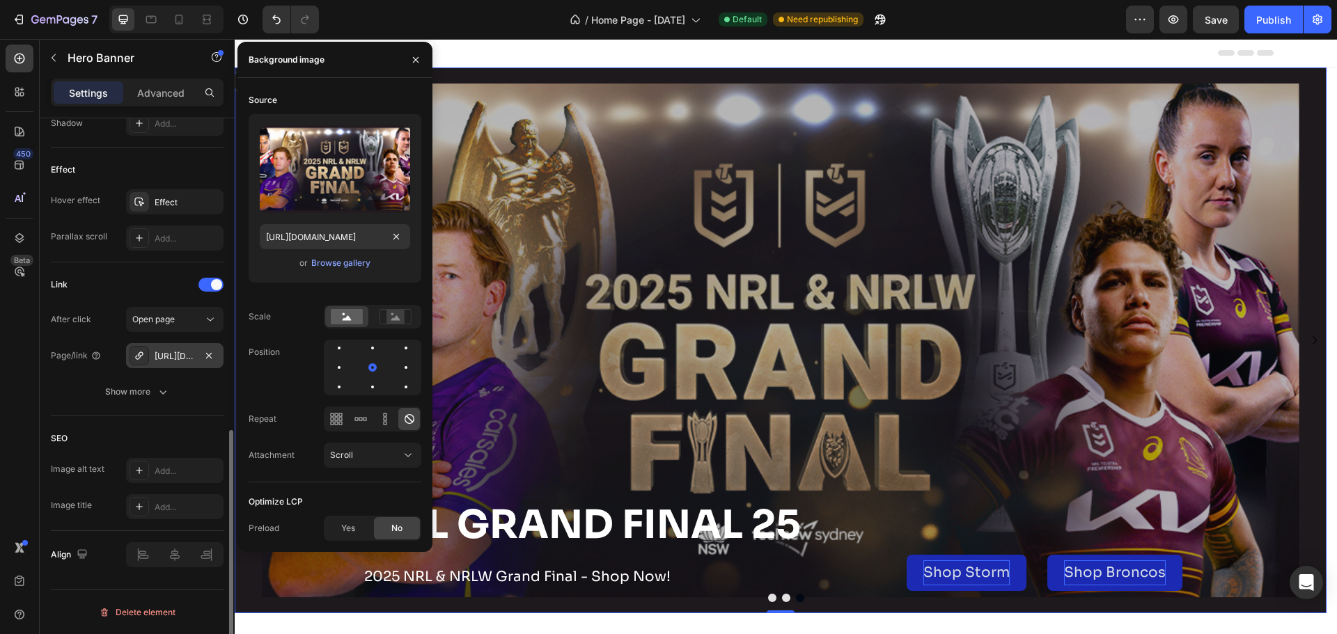
click at [189, 349] on div "[URL][DOMAIN_NAME]" at bounding box center [174, 355] width 97 height 25
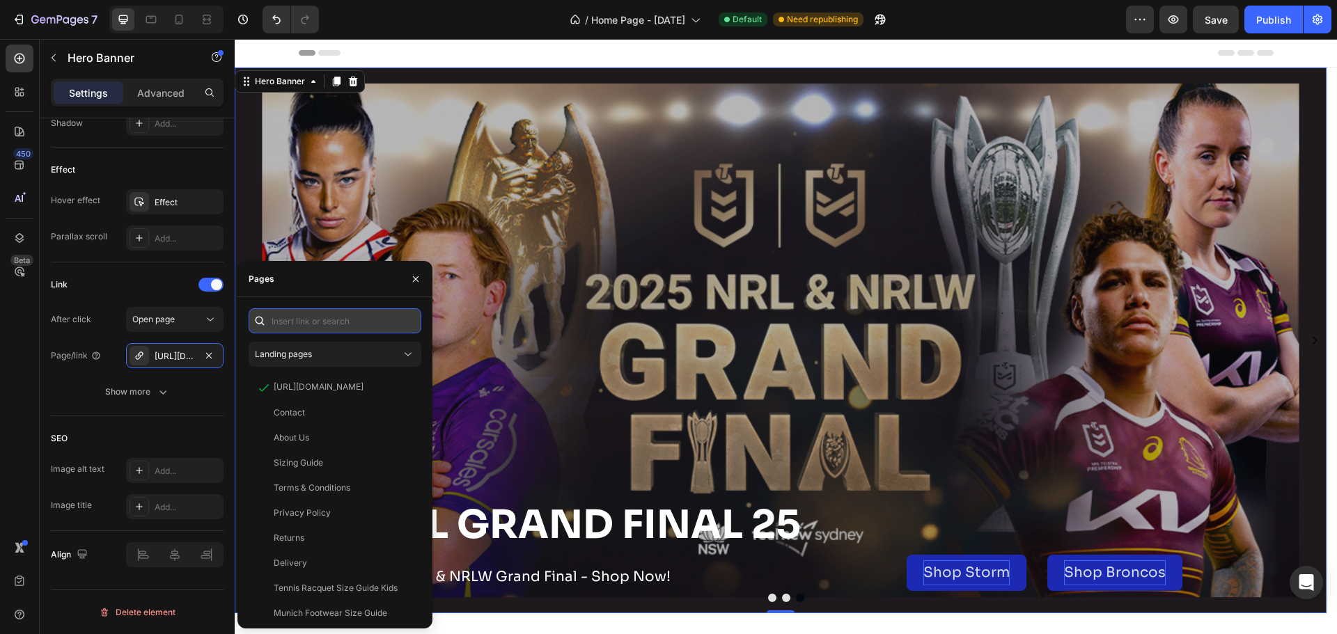
click at [336, 326] on input "text" at bounding box center [335, 320] width 173 height 25
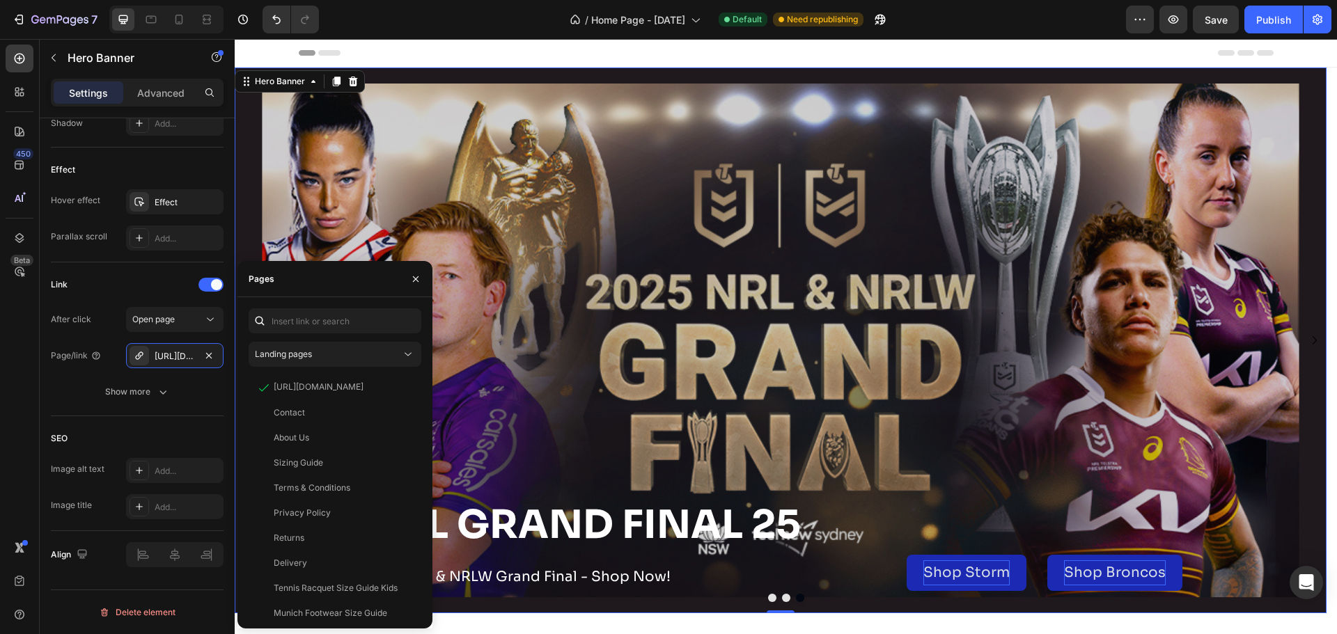
click at [710, 293] on div "Overlay" at bounding box center [781, 341] width 1092 height 546
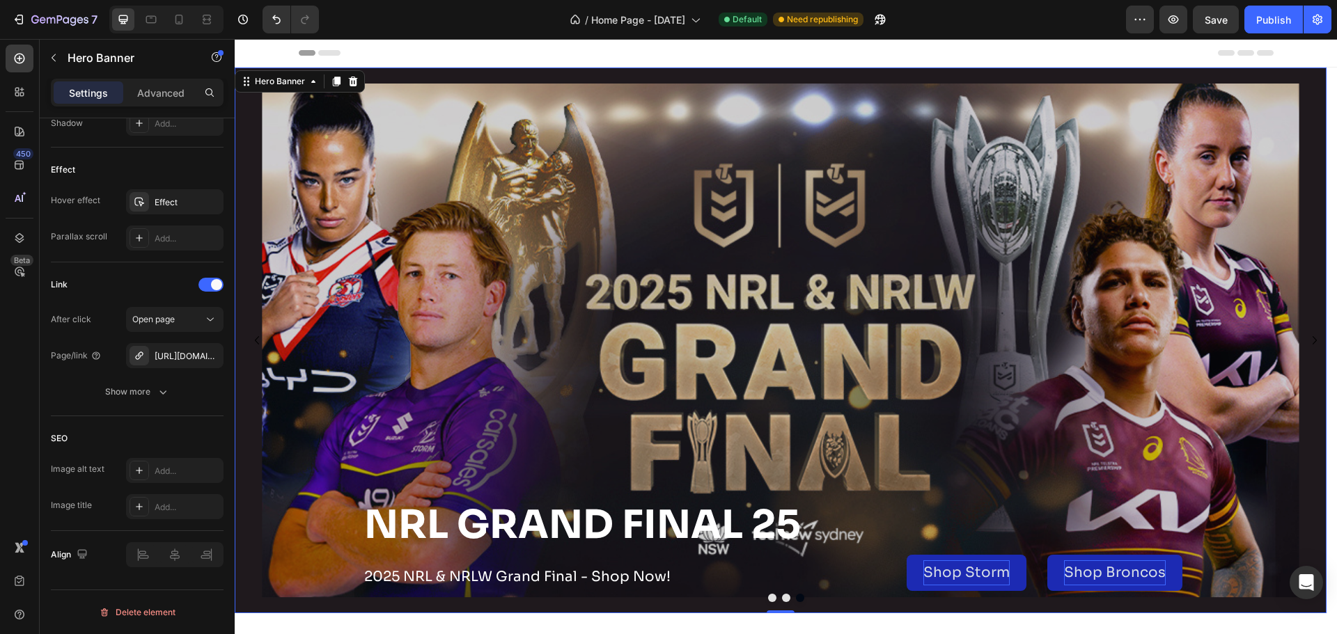
click at [714, 292] on div "Overlay" at bounding box center [781, 341] width 1092 height 546
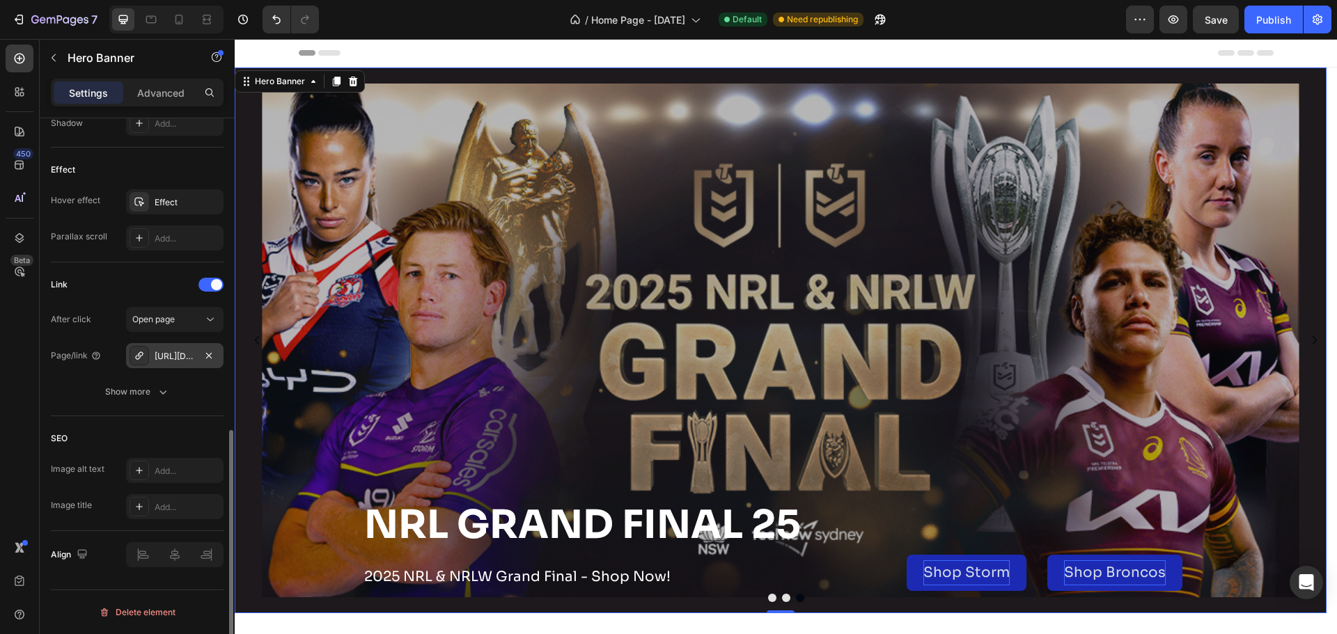
click at [186, 359] on div "[URL][DOMAIN_NAME]" at bounding box center [175, 356] width 40 height 13
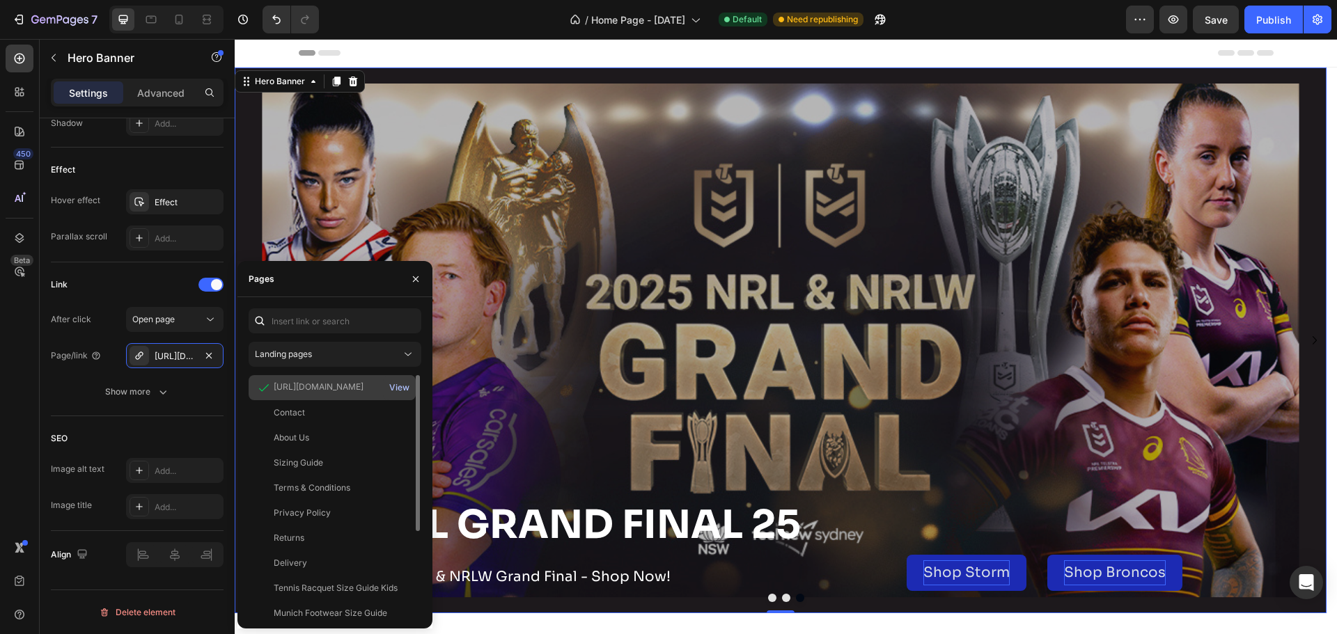
click at [395, 387] on div "View" at bounding box center [399, 388] width 20 height 13
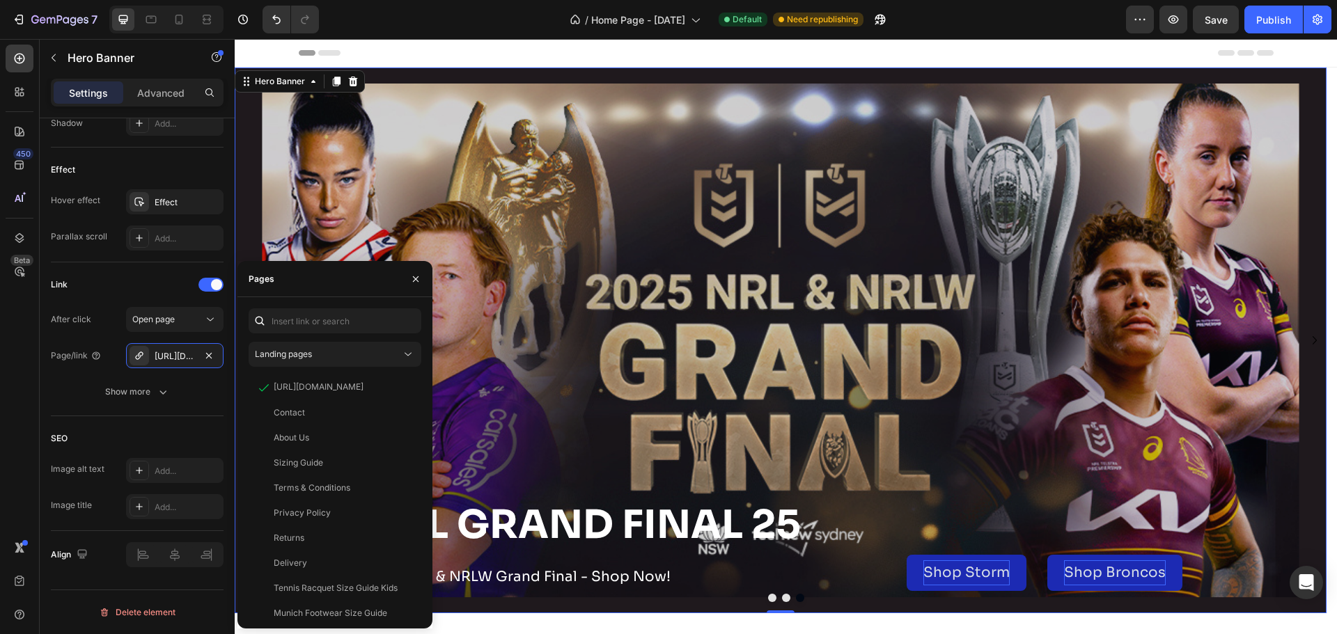
click at [665, 329] on div "Overlay" at bounding box center [781, 341] width 1092 height 546
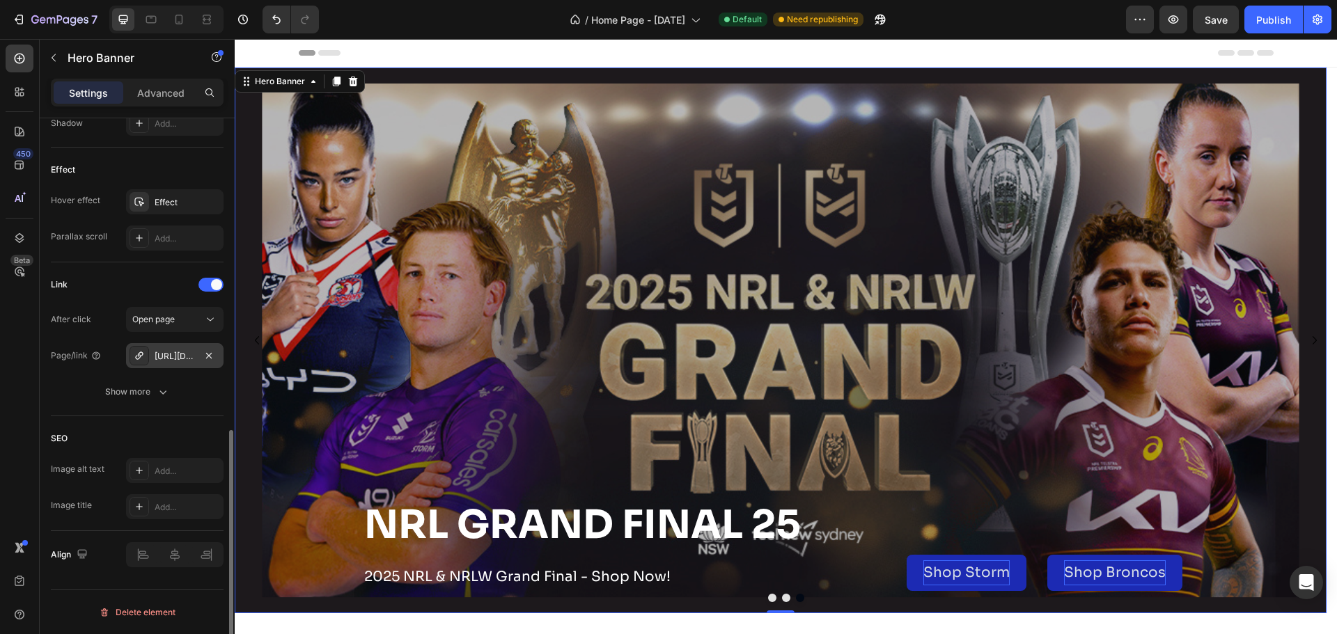
click at [198, 361] on div "[URL][DOMAIN_NAME]" at bounding box center [174, 355] width 97 height 25
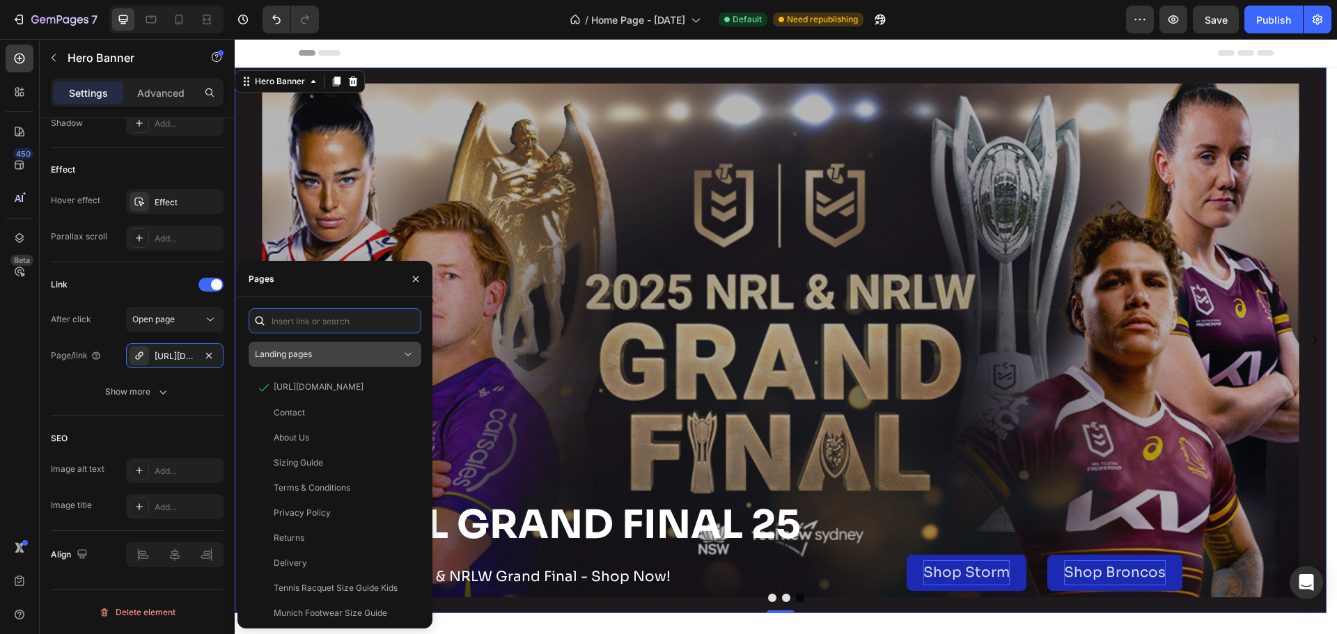
paste input "[URL][DOMAIN_NAME]"
type input "[URL][DOMAIN_NAME]"
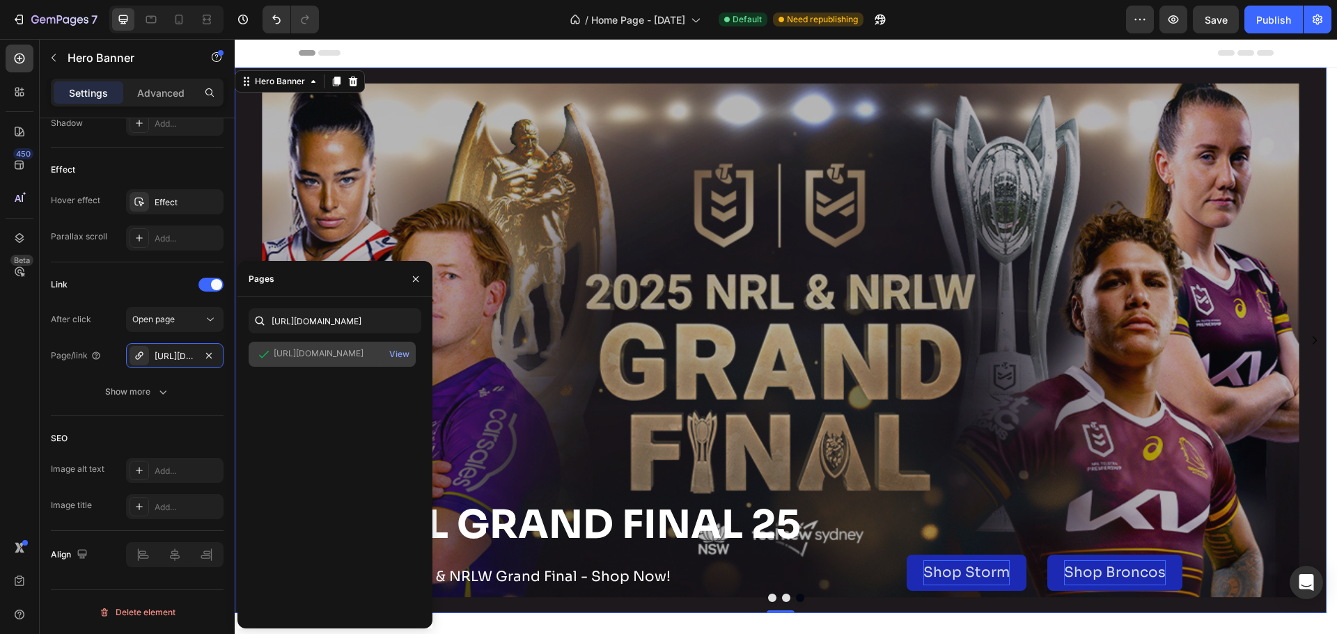
click at [350, 359] on div "[URL][DOMAIN_NAME]" at bounding box center [319, 353] width 90 height 13
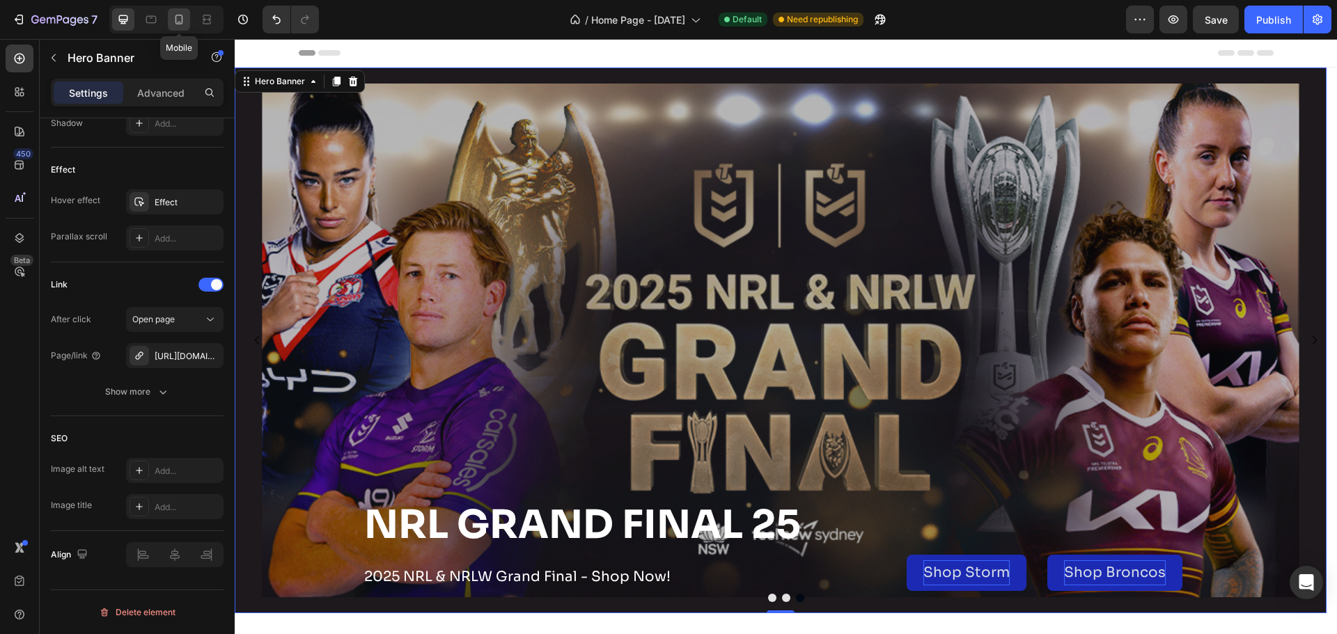
click at [176, 22] on icon at bounding box center [179, 20] width 8 height 10
type input "500"
type input "100%"
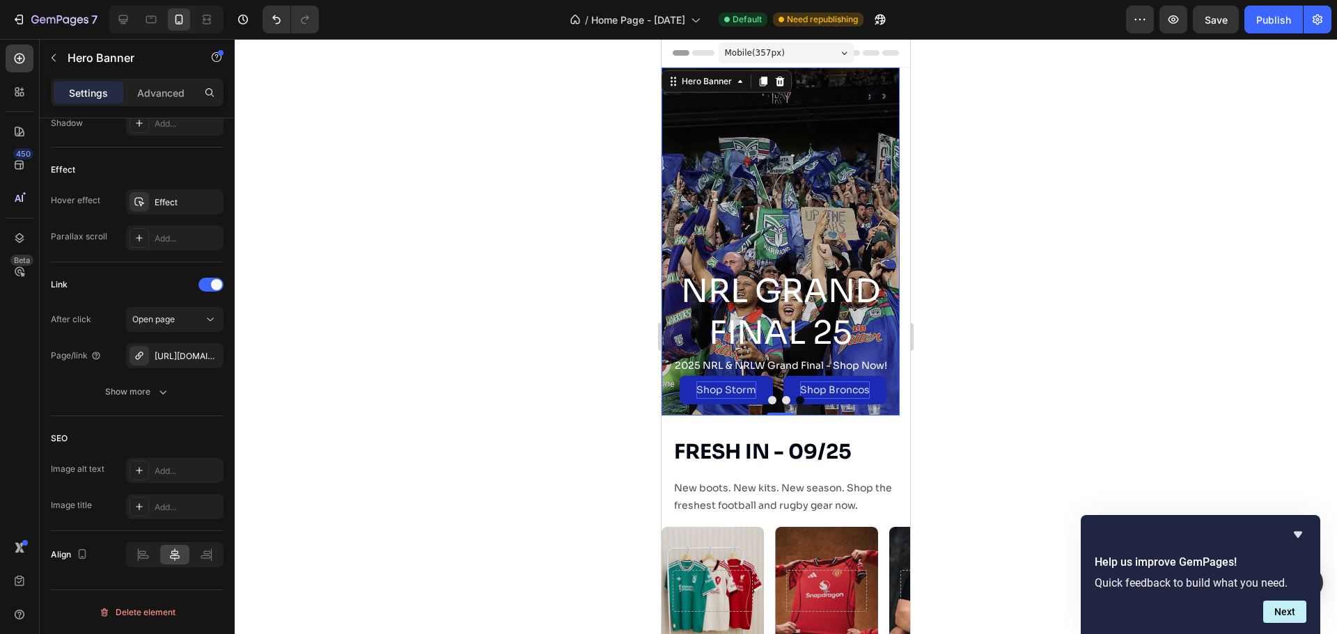
click at [799, 175] on div "Overlay" at bounding box center [780, 242] width 238 height 348
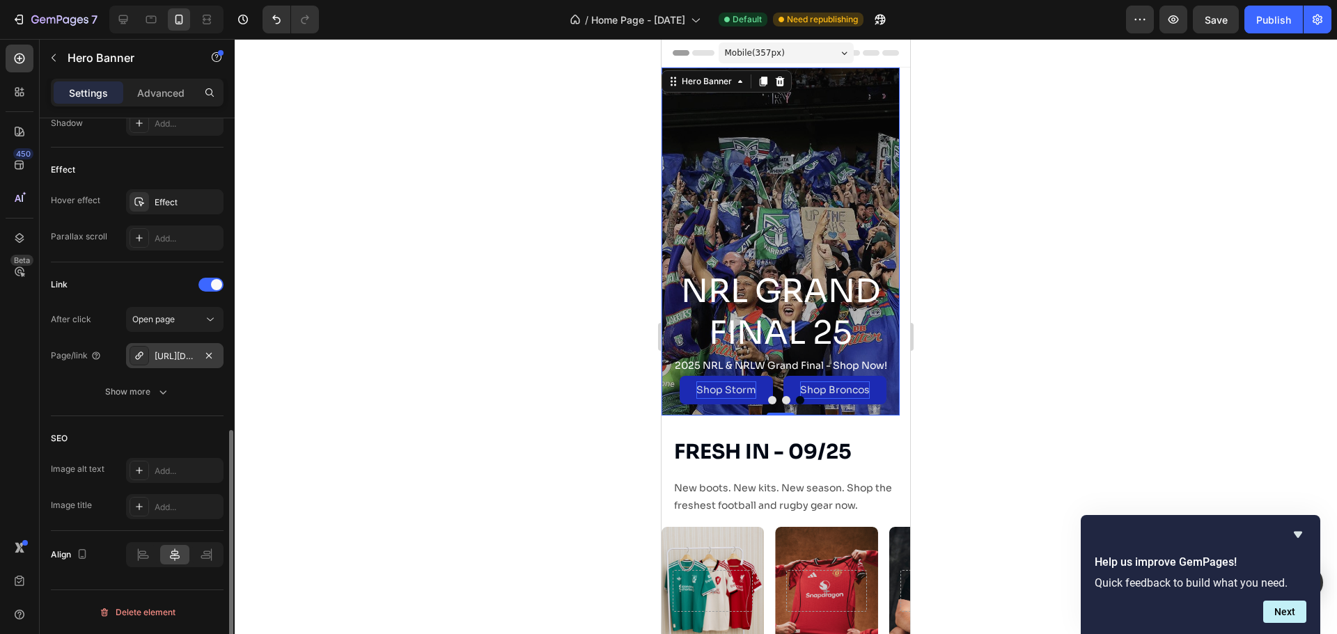
click at [169, 363] on div "[URL][DOMAIN_NAME]" at bounding box center [174, 355] width 97 height 25
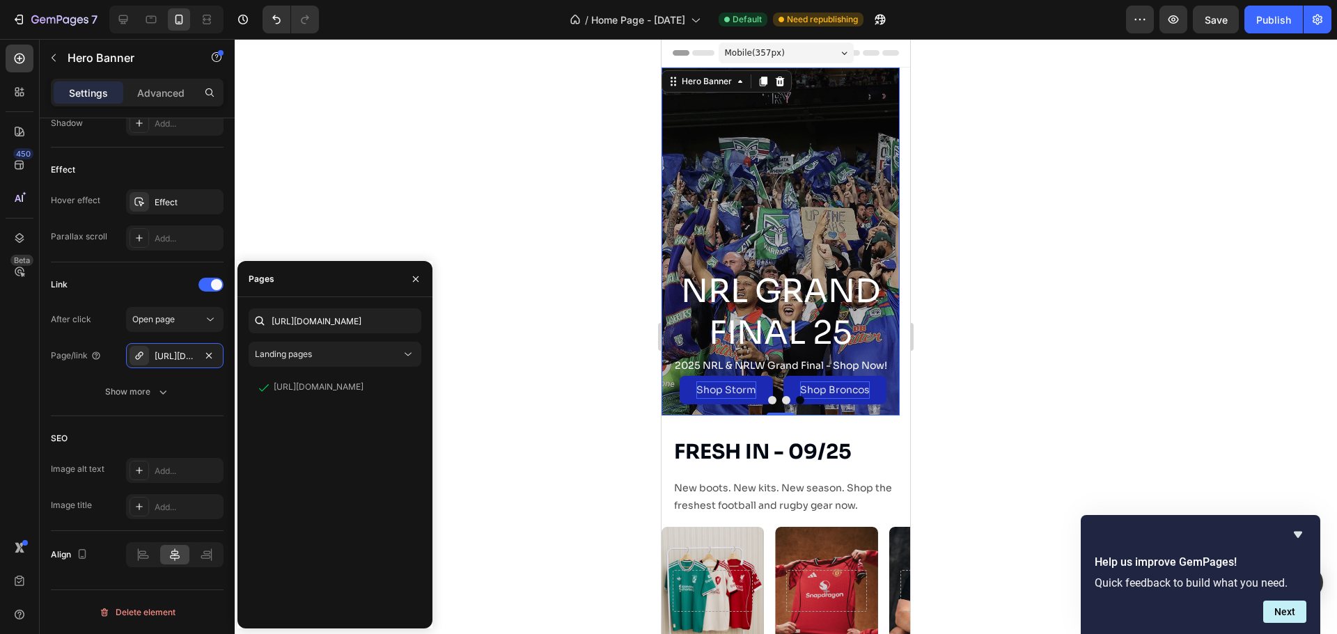
click at [313, 308] on div "[URL][DOMAIN_NAME] Landing pages [URL][DOMAIN_NAME] View" at bounding box center [334, 462] width 195 height 331
click at [318, 315] on input "[URL][DOMAIN_NAME]" at bounding box center [335, 320] width 173 height 25
click at [458, 172] on div at bounding box center [786, 336] width 1102 height 595
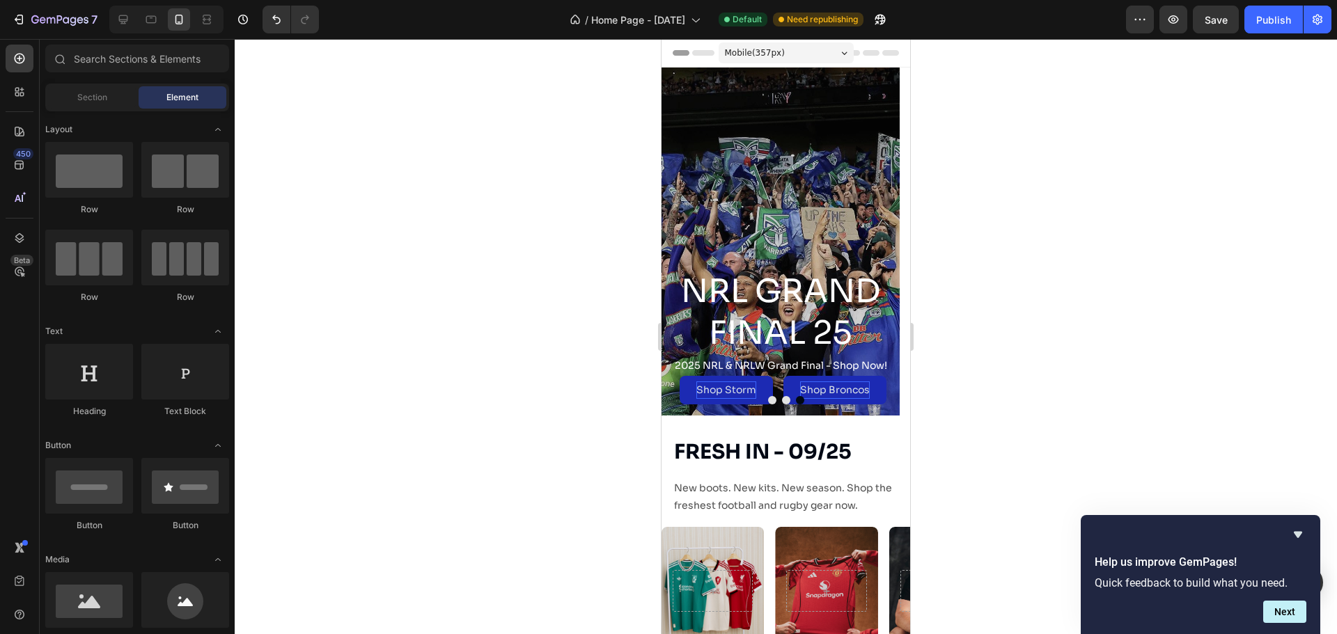
click at [785, 143] on div "Overlay" at bounding box center [780, 242] width 238 height 348
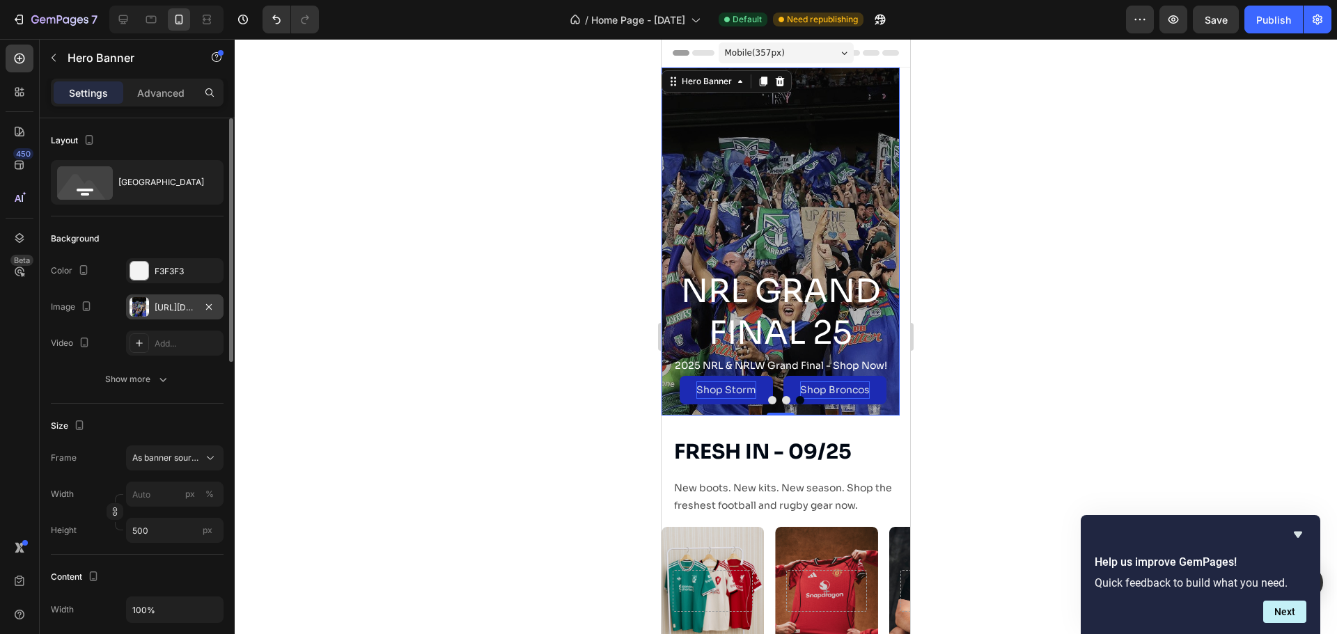
click at [187, 306] on div "[URL][DOMAIN_NAME]" at bounding box center [175, 307] width 40 height 13
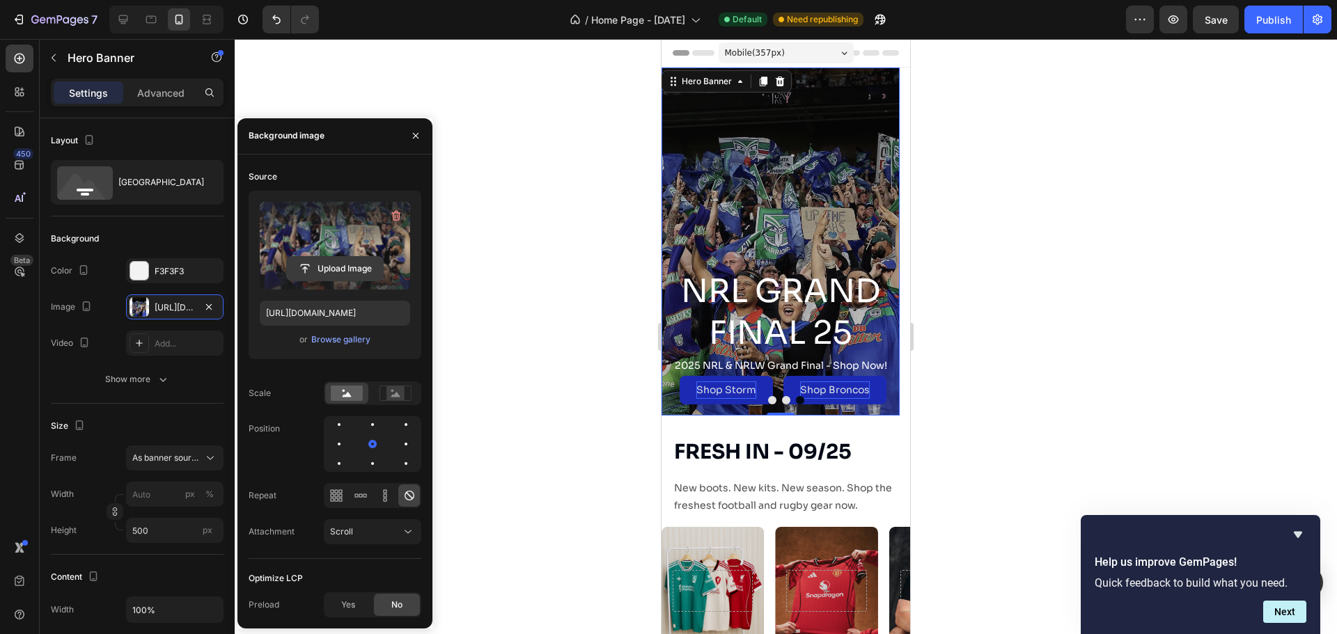
click at [340, 274] on input "file" at bounding box center [335, 269] width 96 height 24
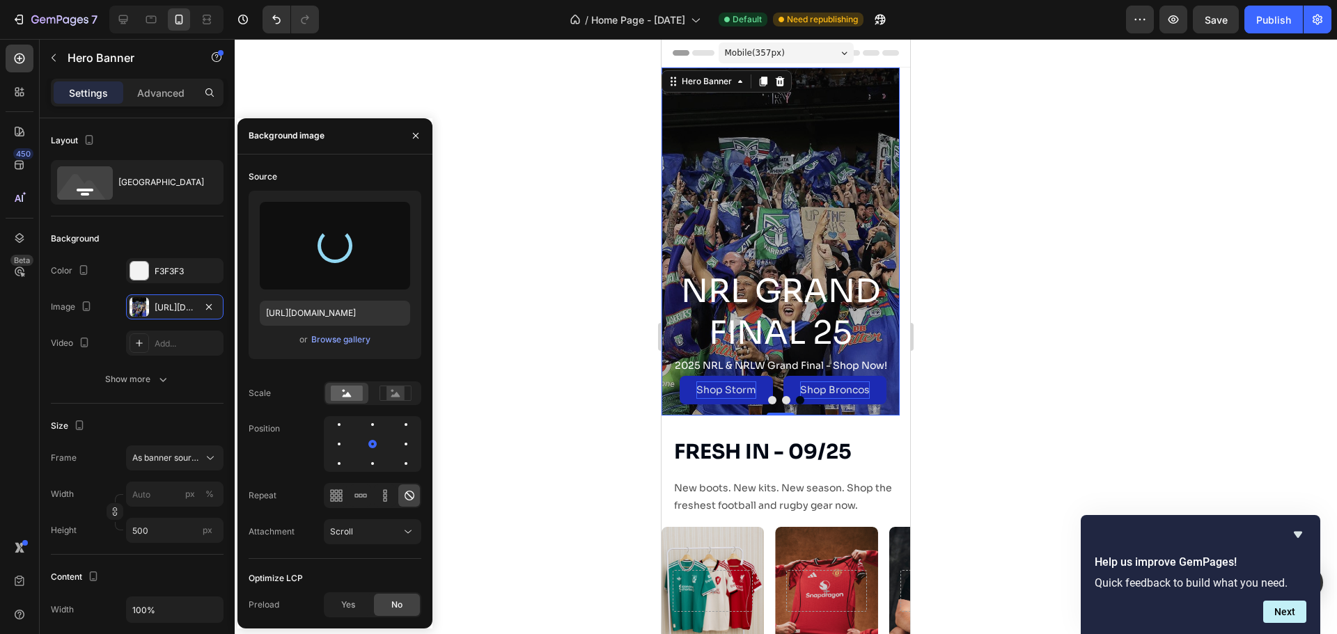
type input "[URL][DOMAIN_NAME]"
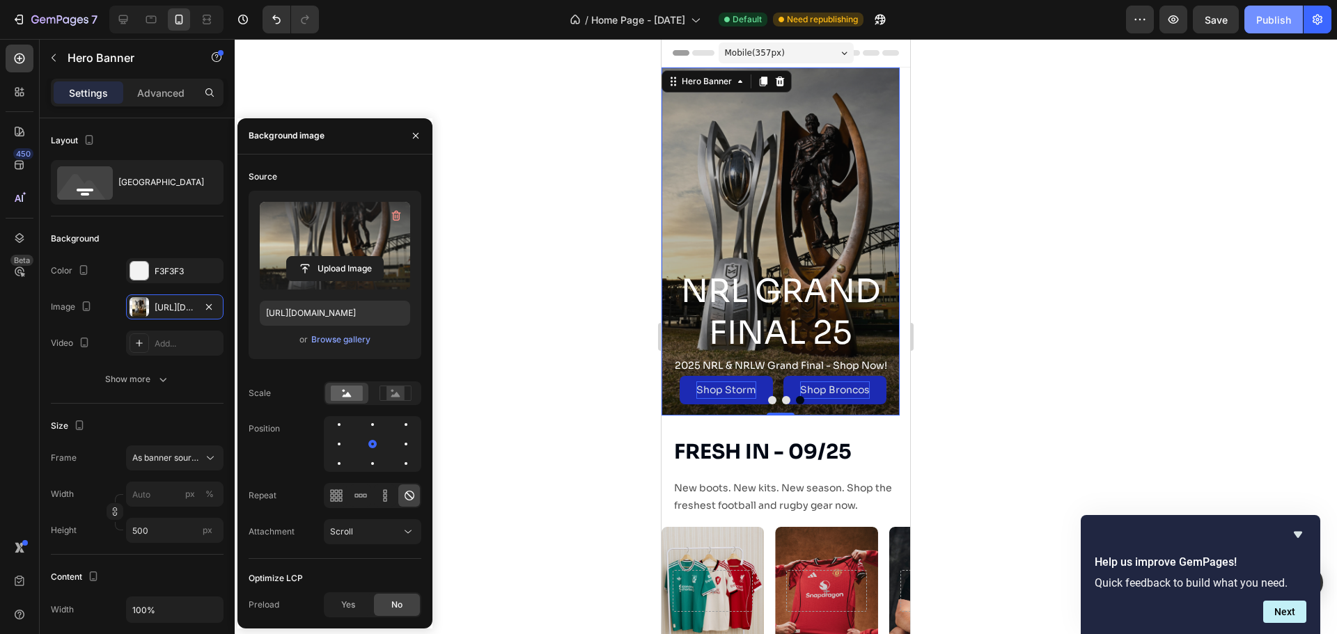
click at [1262, 26] on div "Publish" at bounding box center [1273, 20] width 35 height 15
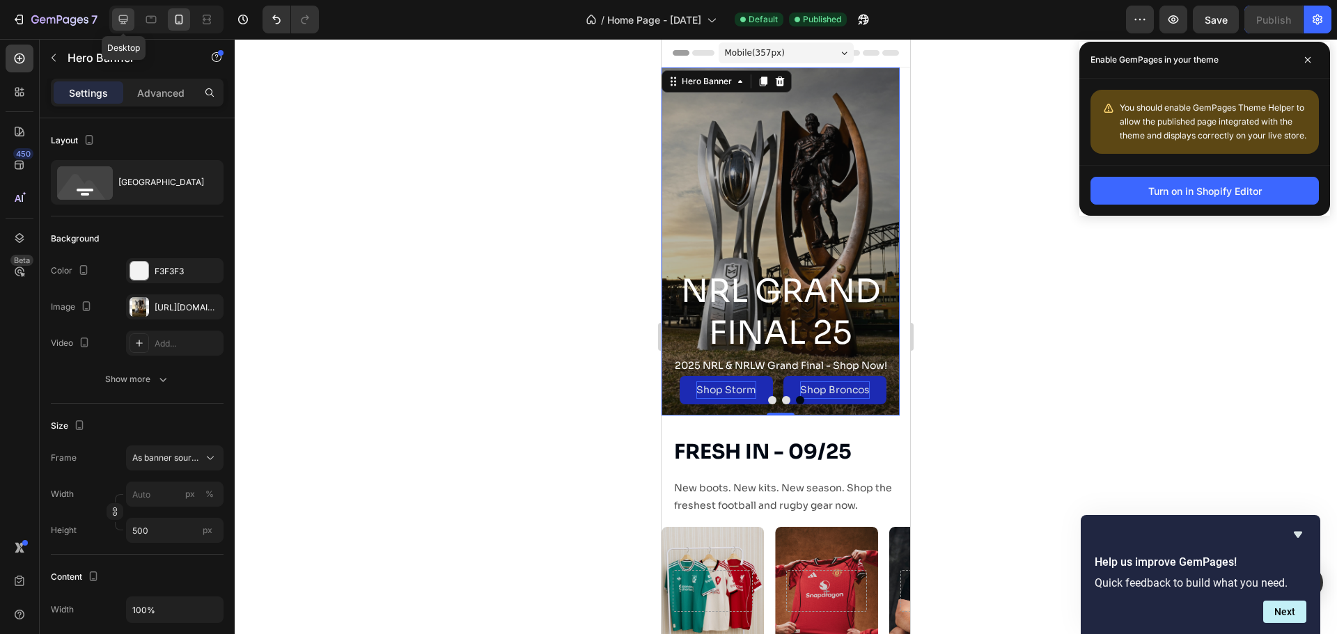
click at [120, 20] on icon at bounding box center [123, 19] width 9 height 9
type input "100"
type input "1200"
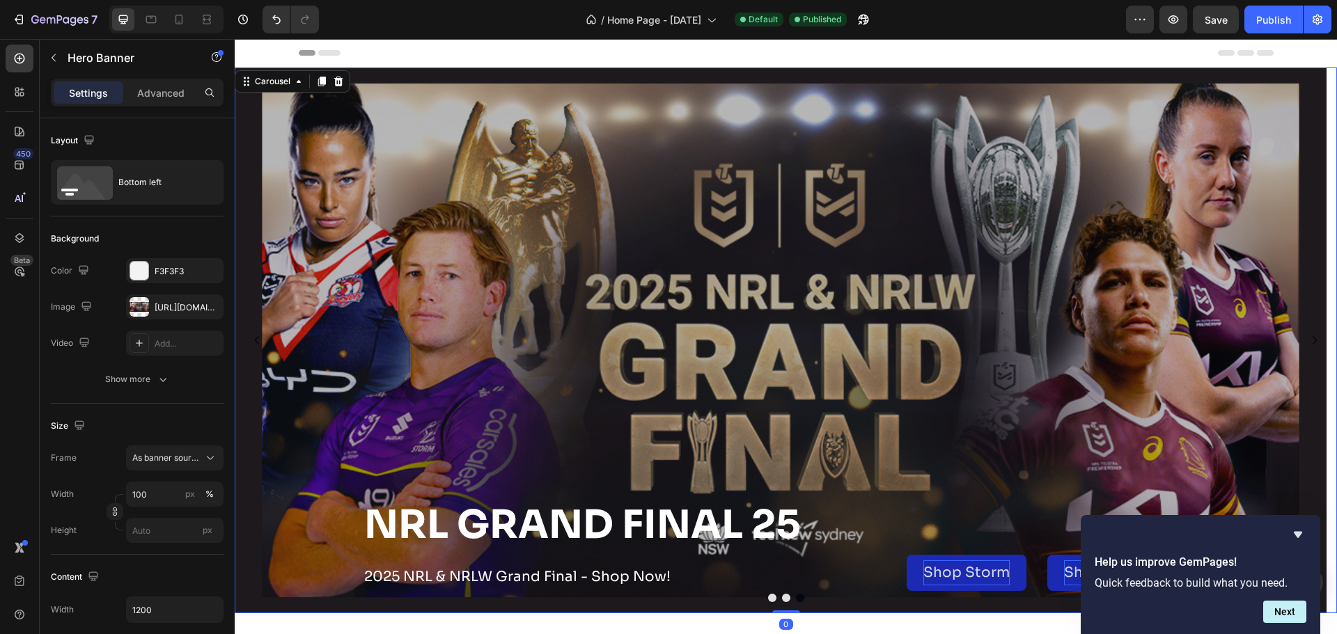
click at [796, 598] on button "Dot" at bounding box center [800, 598] width 8 height 8
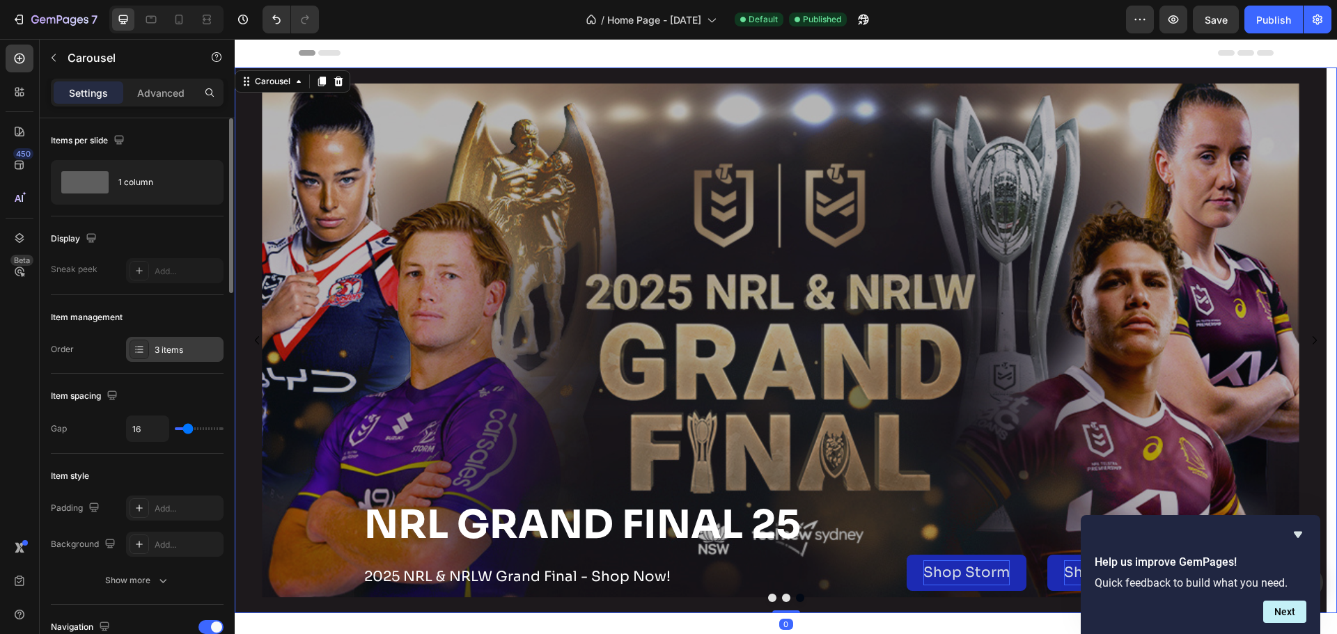
click at [185, 344] on div "3 items" at bounding box center [187, 350] width 65 height 13
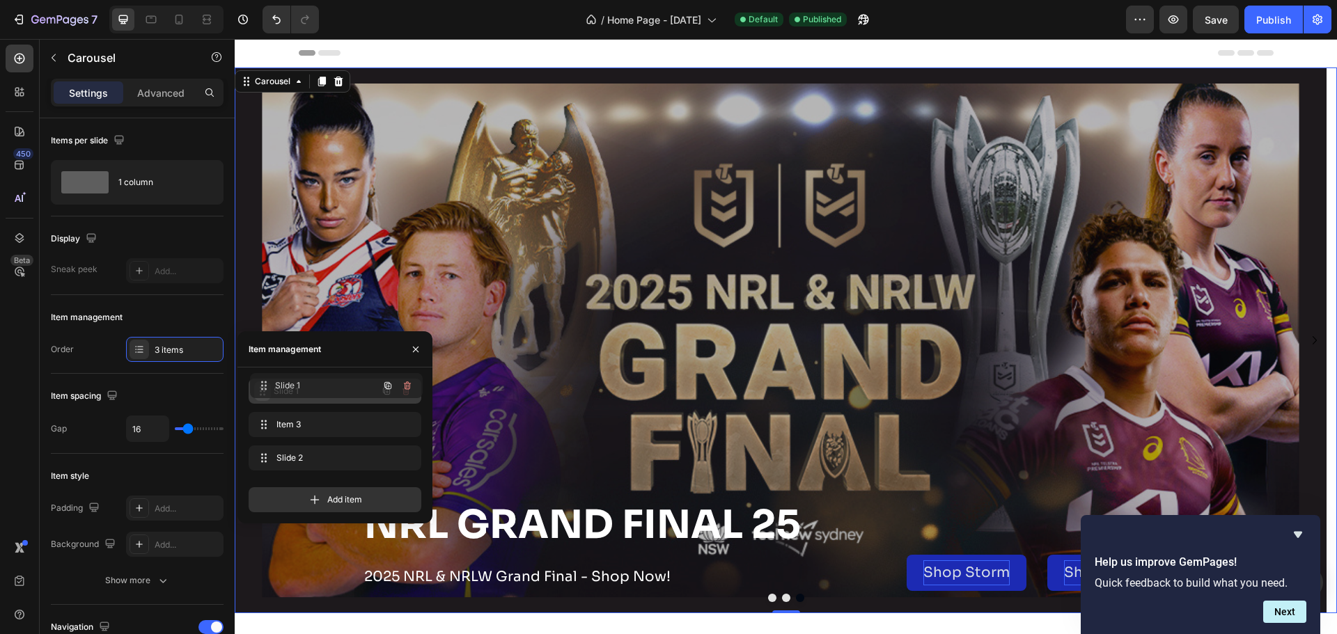
drag, startPoint x: 263, startPoint y: 461, endPoint x: 264, endPoint y: 388, distance: 73.1
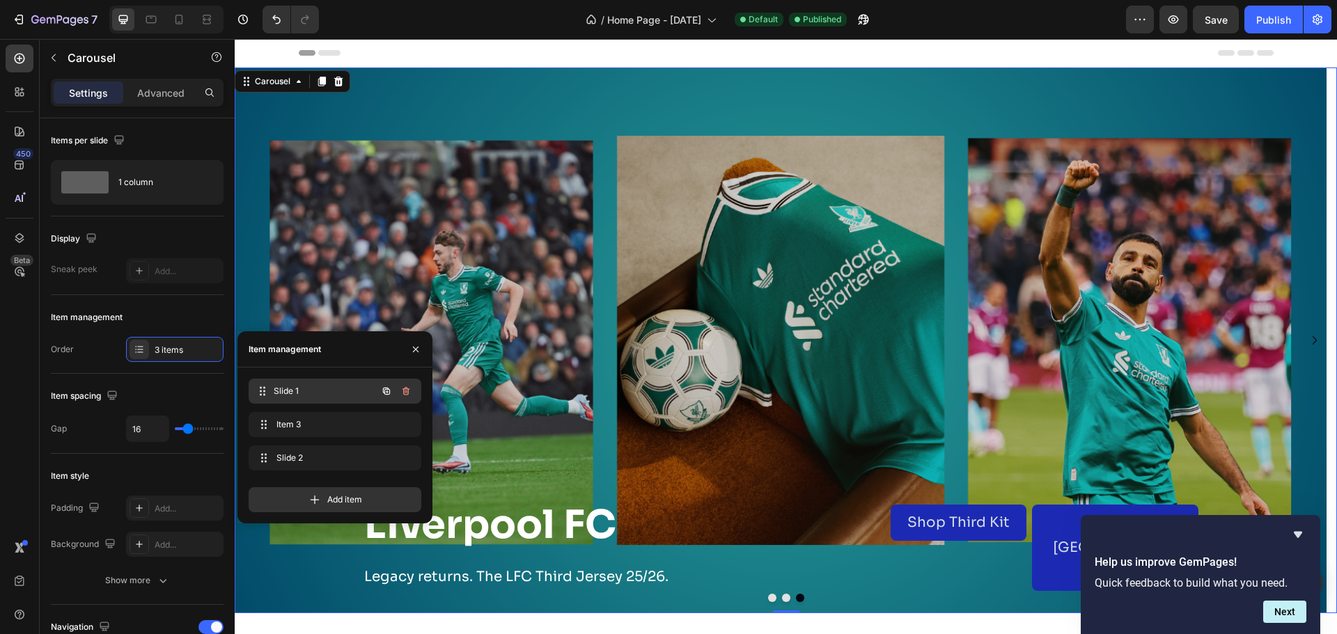
click at [299, 395] on span "Slide 1" at bounding box center [325, 391] width 103 height 13
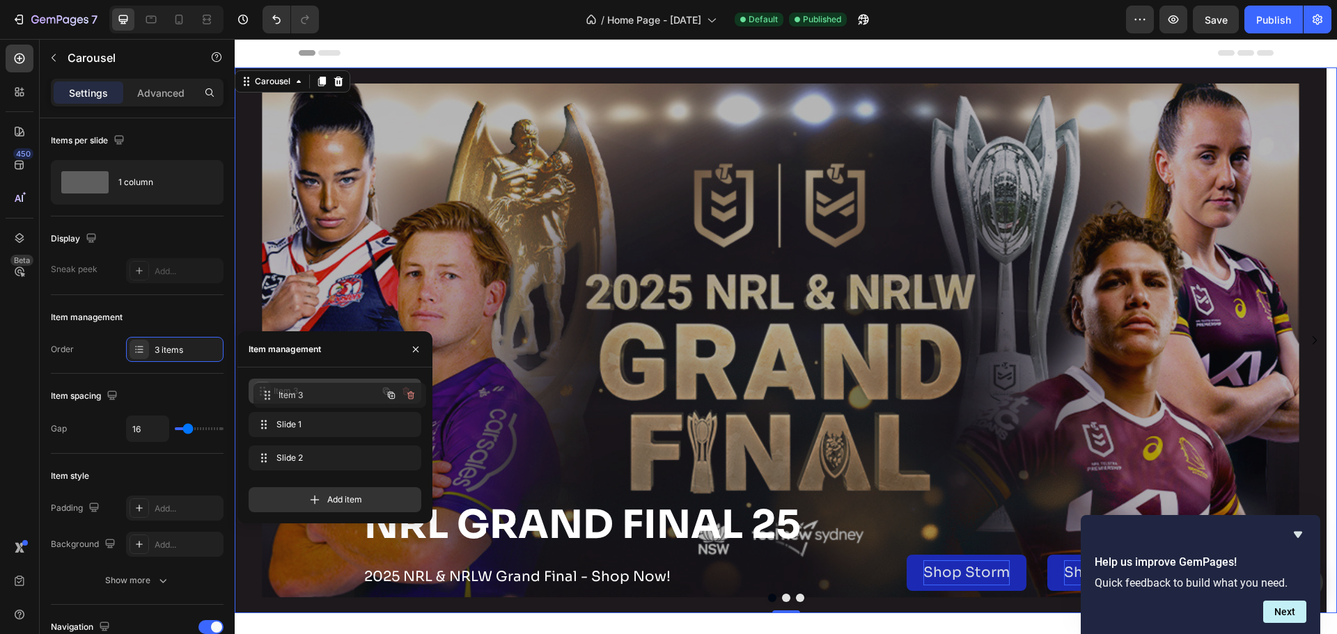
drag, startPoint x: 260, startPoint y: 422, endPoint x: 263, endPoint y: 392, distance: 30.1
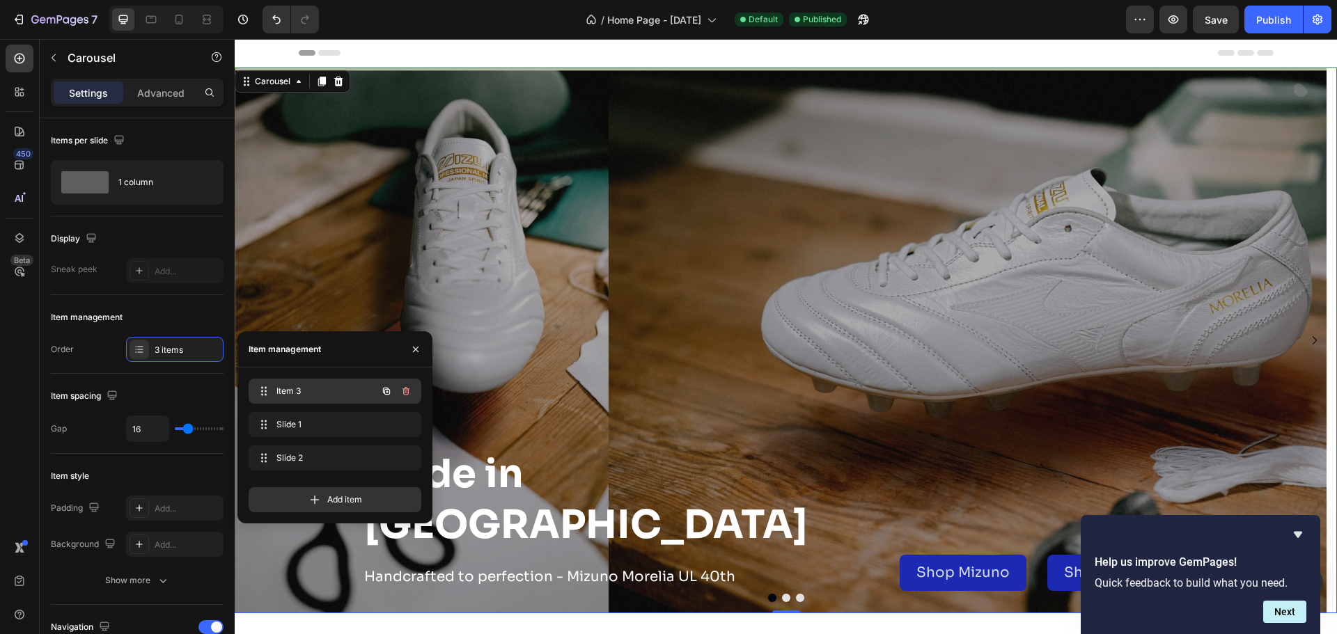
click at [332, 393] on span "Item 3" at bounding box center [315, 391] width 79 height 13
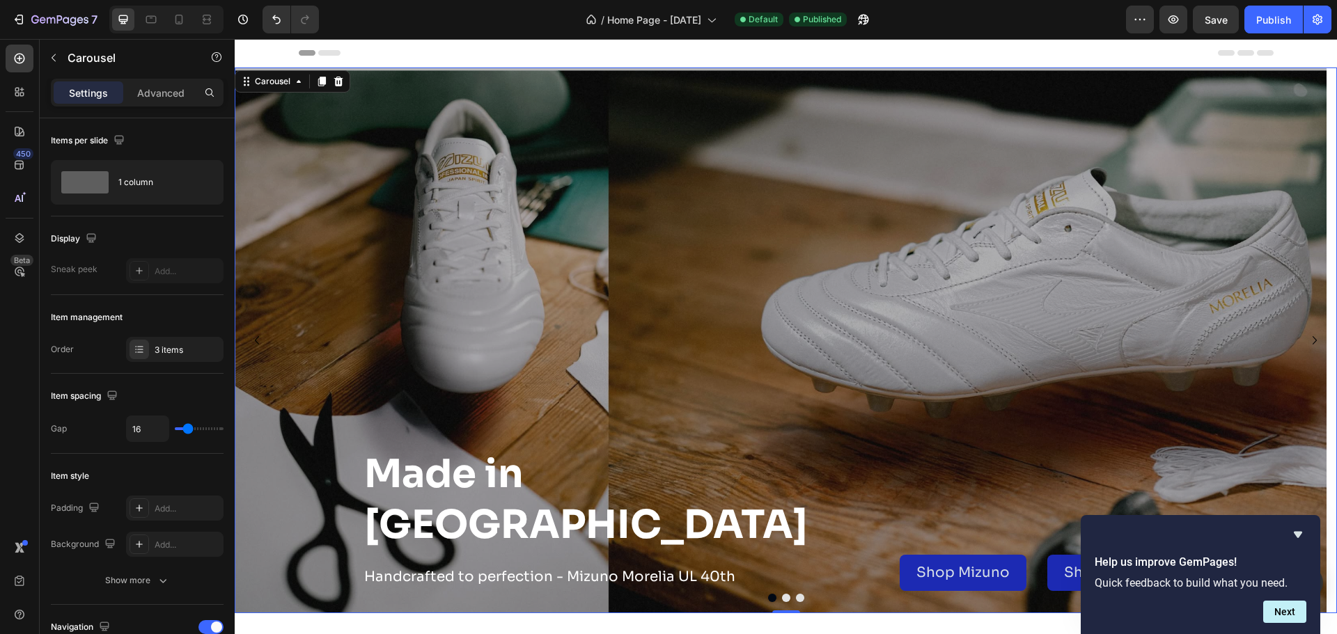
click at [768, 597] on button "Dot" at bounding box center [772, 598] width 8 height 8
click at [782, 599] on button "Dot" at bounding box center [786, 598] width 8 height 8
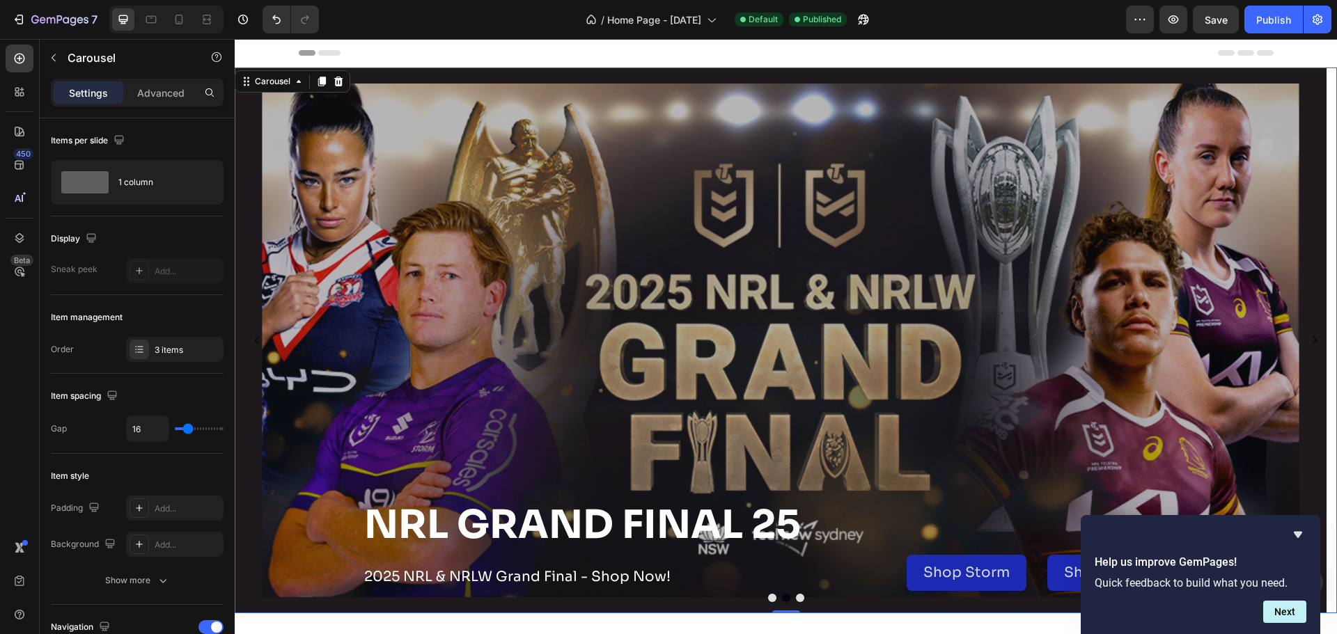
click at [796, 599] on button "Dot" at bounding box center [800, 598] width 8 height 8
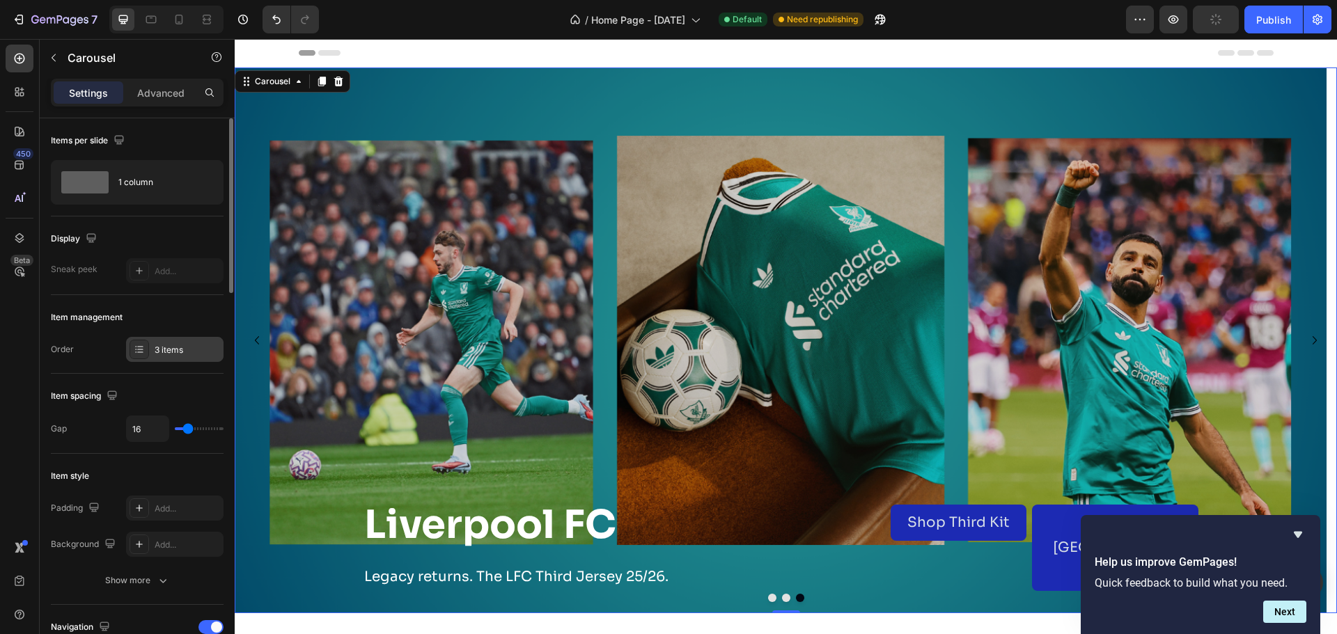
click at [188, 352] on div "3 items" at bounding box center [187, 350] width 65 height 13
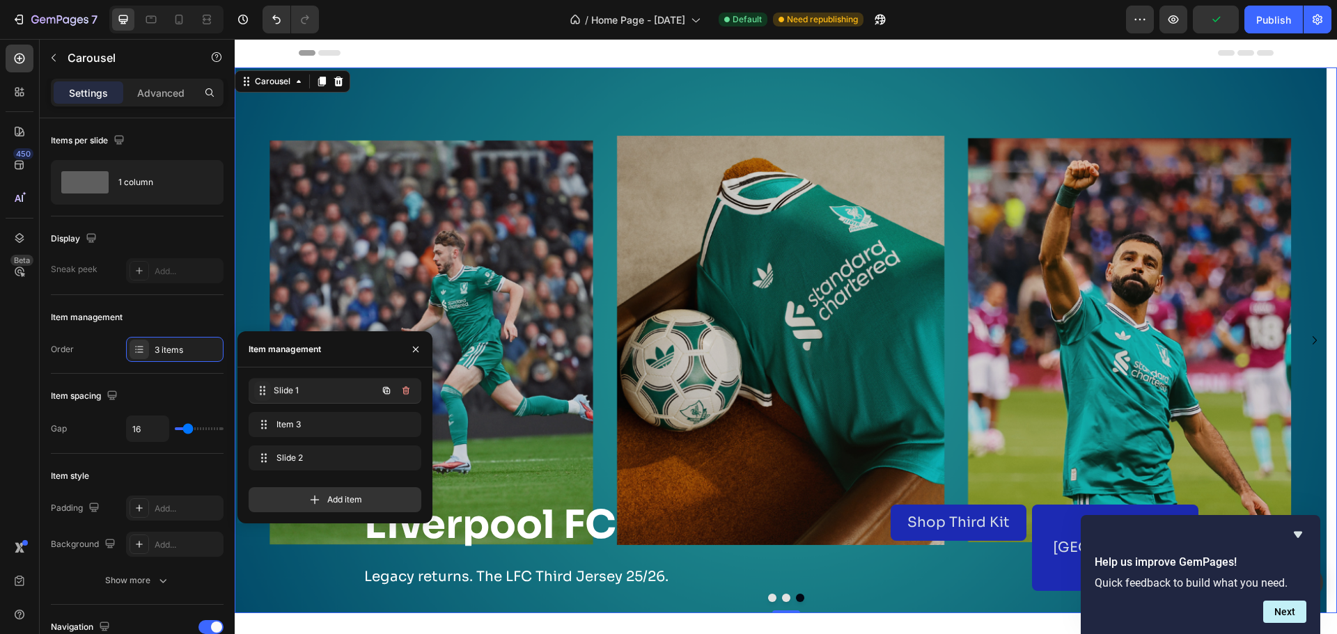
drag, startPoint x: 269, startPoint y: 425, endPoint x: 269, endPoint y: 391, distance: 34.1
click at [760, 597] on div at bounding box center [786, 598] width 1102 height 8
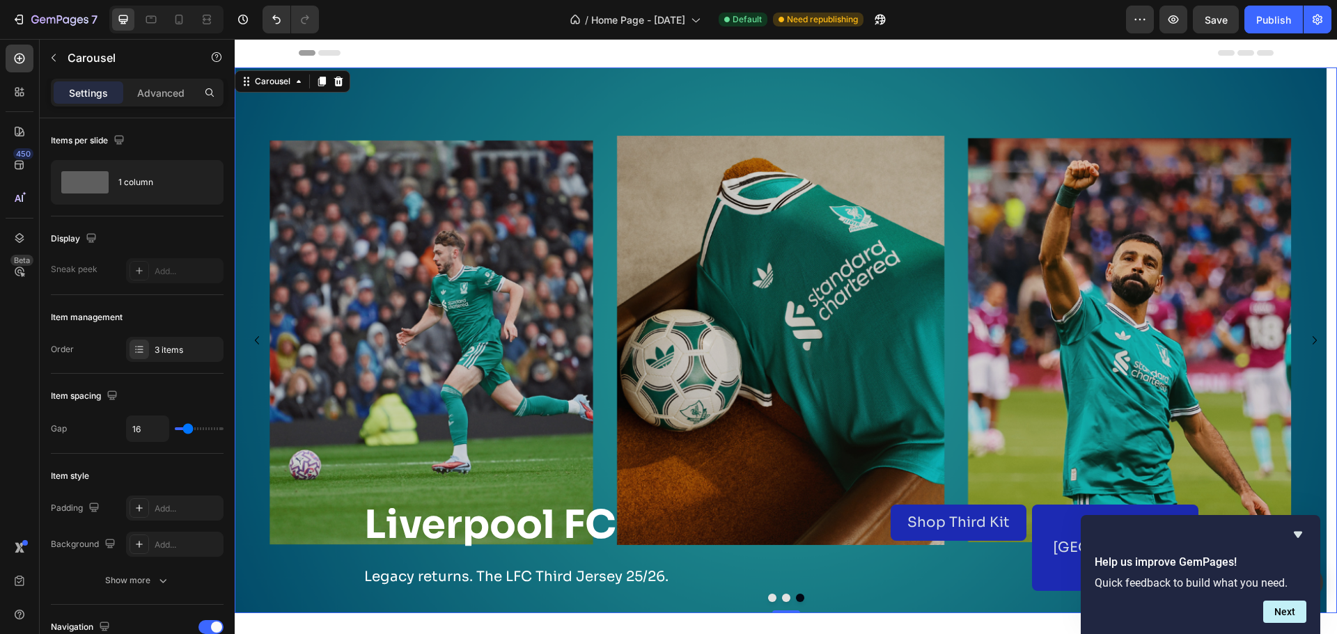
click at [768, 596] on button "Dot" at bounding box center [772, 598] width 8 height 8
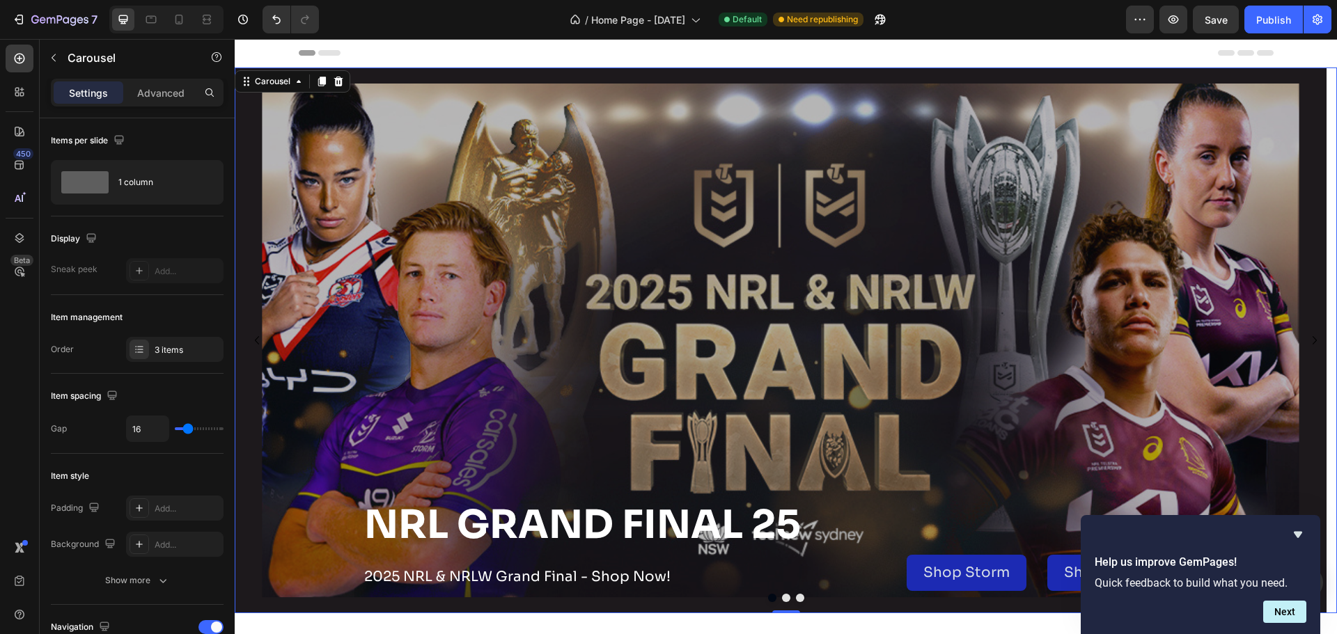
click at [782, 599] on button "Dot" at bounding box center [786, 598] width 8 height 8
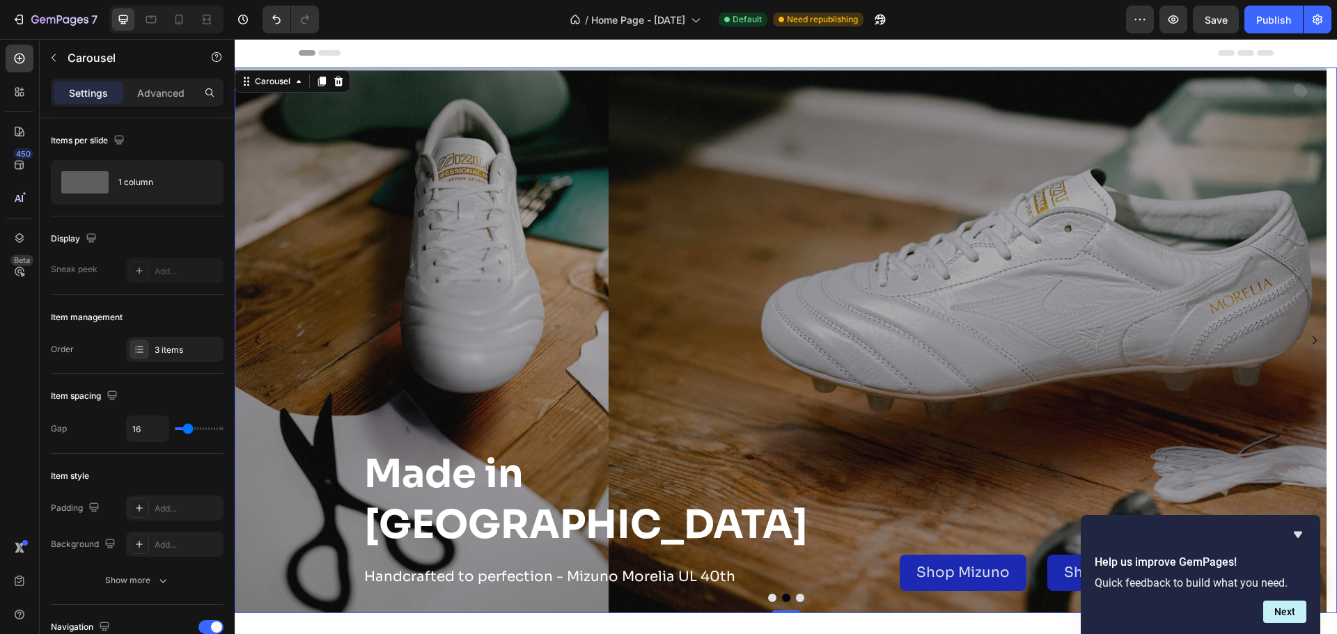
click at [796, 601] on button "Dot" at bounding box center [800, 598] width 8 height 8
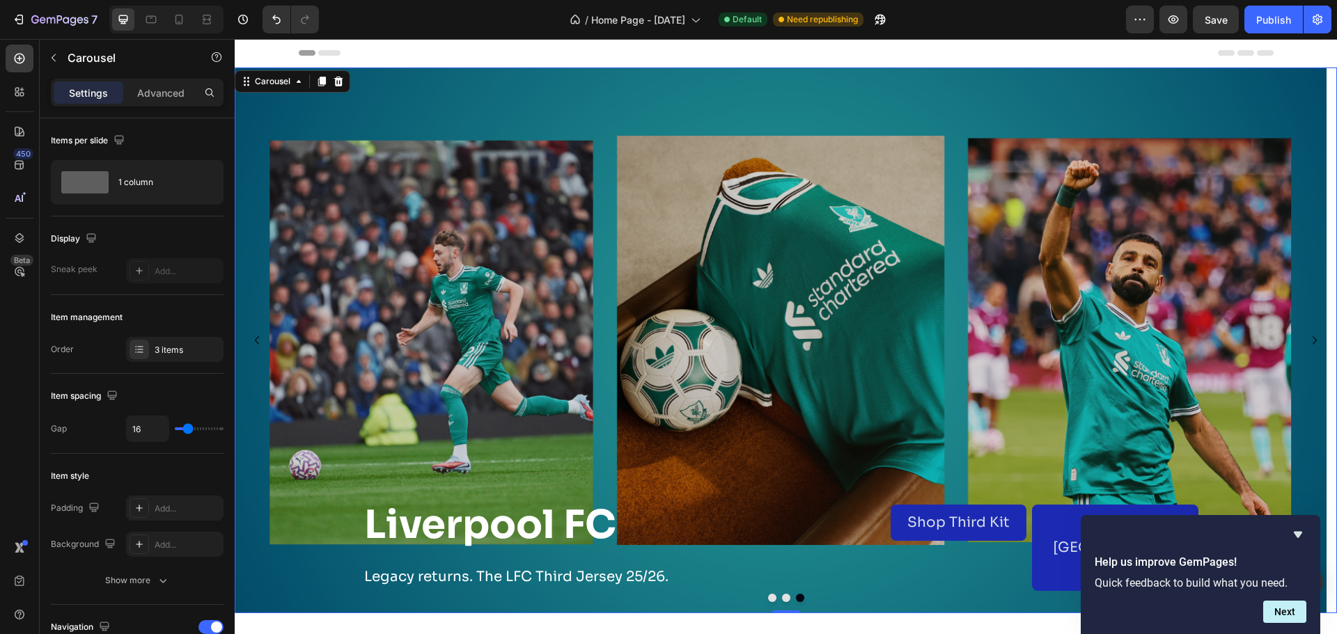
click at [1267, 36] on div "7 Version history / Home Page - [DATE] Default Need republishing Preview Save P…" at bounding box center [668, 20] width 1337 height 40
click at [1267, 17] on div "Publish" at bounding box center [1273, 20] width 35 height 15
